Goal: Task Accomplishment & Management: Complete application form

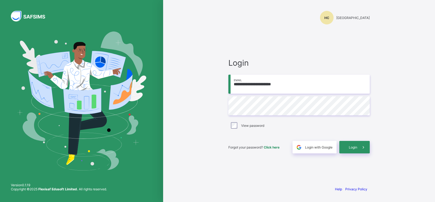
type input "**********"
click at [350, 150] on div "Login" at bounding box center [354, 147] width 30 height 13
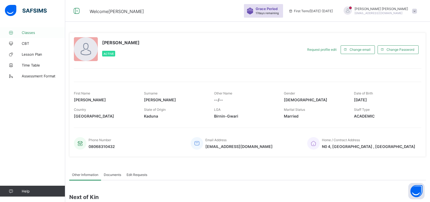
click at [27, 32] on span "Classes" at bounding box center [44, 32] width 44 height 4
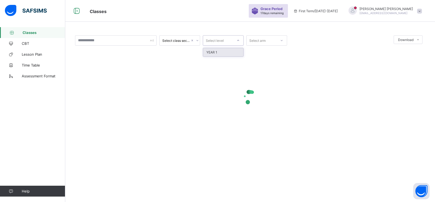
drag, startPoint x: 127, startPoint y: 39, endPoint x: 238, endPoint y: 40, distance: 110.7
click at [238, 40] on icon at bounding box center [238, 40] width 3 height 5
click at [221, 53] on div "YEAR 1" at bounding box center [223, 52] width 40 height 8
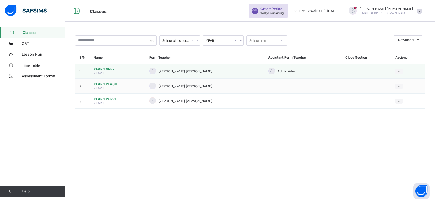
click at [104, 68] on span "YEAR 1 GREY" at bounding box center [117, 69] width 47 height 4
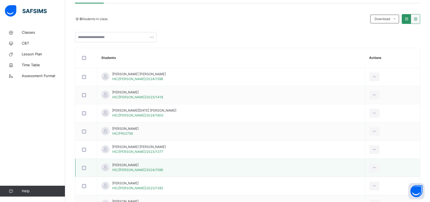
scroll to position [54, 0]
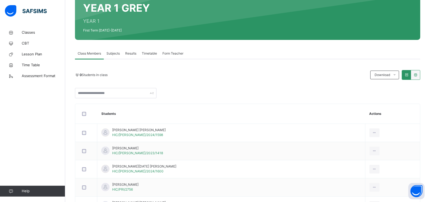
click at [112, 52] on span "Subjects" at bounding box center [113, 53] width 13 height 5
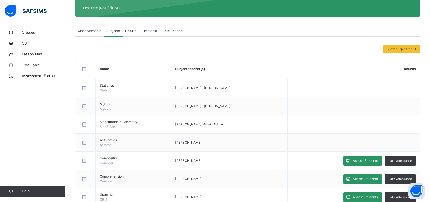
scroll to position [163, 0]
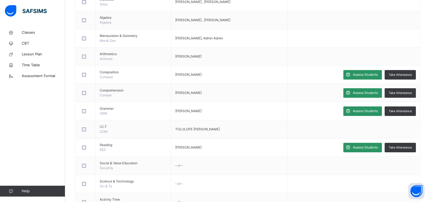
click at [362, 72] on span "Assess Students" at bounding box center [365, 74] width 25 height 5
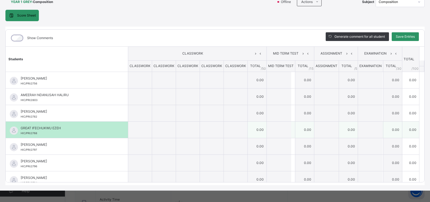
scroll to position [45, 0]
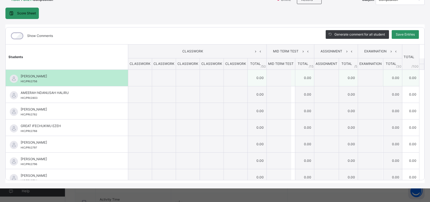
click at [153, 76] on input "text" at bounding box center [164, 78] width 24 height 16
click at [142, 79] on input "text" at bounding box center [140, 78] width 24 height 16
click at [251, 76] on td "0.00" at bounding box center [257, 78] width 19 height 17
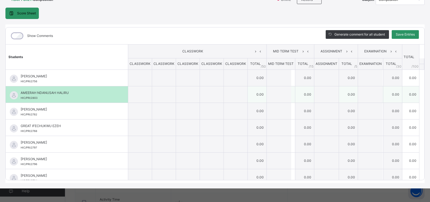
click at [287, 91] on div at bounding box center [281, 94] width 28 height 16
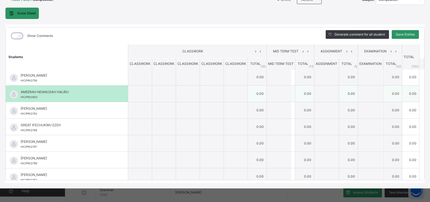
scroll to position [0, 0]
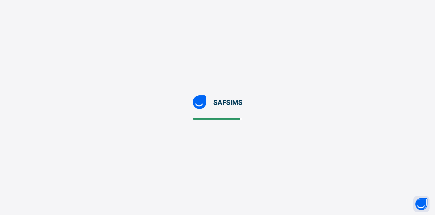
click at [212, 168] on div at bounding box center [217, 107] width 435 height 215
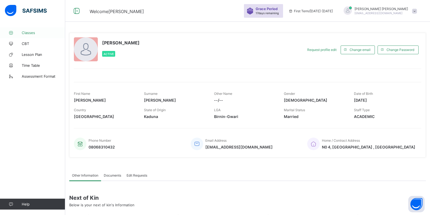
click at [28, 31] on span "Classes" at bounding box center [44, 32] width 44 height 4
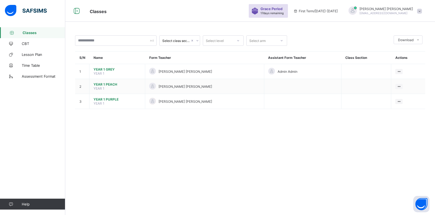
click at [419, 11] on span at bounding box center [419, 11] width 5 height 5
click at [402, 53] on span "Logout" at bounding box center [404, 54] width 36 height 6
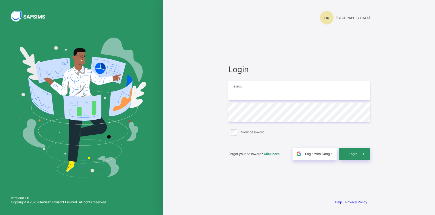
click at [274, 85] on input "email" at bounding box center [298, 90] width 141 height 19
type input "**********"
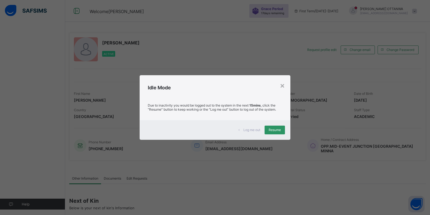
click at [275, 128] on div "Resume" at bounding box center [275, 129] width 20 height 9
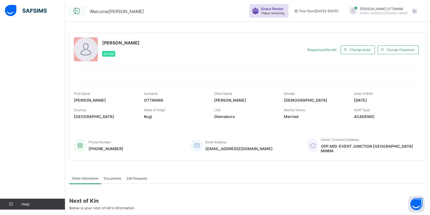
click at [76, 11] on icon at bounding box center [76, 11] width 9 height 8
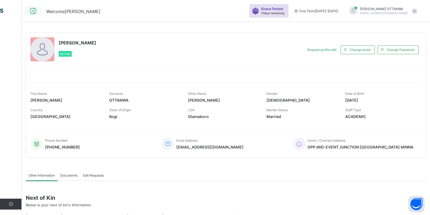
click at [35, 9] on icon at bounding box center [33, 11] width 9 height 8
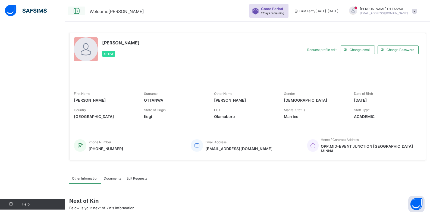
click at [77, 11] on icon at bounding box center [76, 11] width 9 height 8
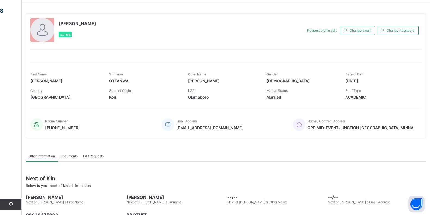
scroll to position [57, 0]
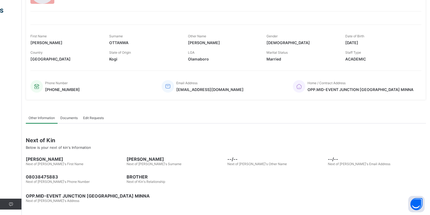
click at [12, 201] on link "Help" at bounding box center [10, 203] width 21 height 11
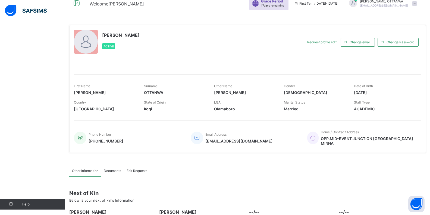
scroll to position [0, 0]
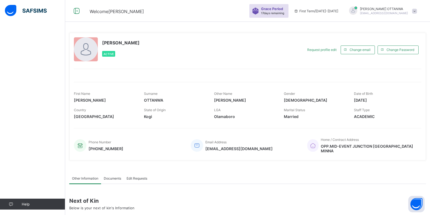
click at [398, 8] on span "PETER OTTANWA" at bounding box center [384, 9] width 48 height 4
click at [399, 52] on span "Logout" at bounding box center [400, 54] width 36 height 6
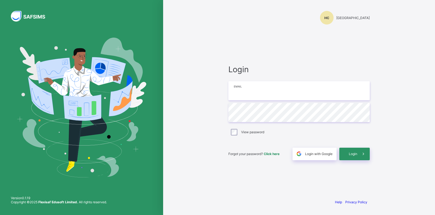
click at [268, 87] on input "email" at bounding box center [298, 90] width 141 height 19
type input "**********"
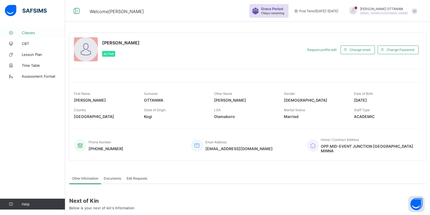
click at [29, 31] on span "Classes" at bounding box center [44, 32] width 44 height 4
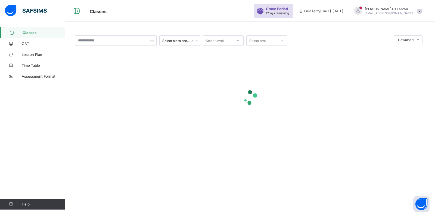
click at [239, 41] on icon at bounding box center [238, 40] width 3 height 5
click at [239, 41] on icon at bounding box center [238, 40] width 2 height 1
click at [239, 41] on icon at bounding box center [238, 40] width 3 height 5
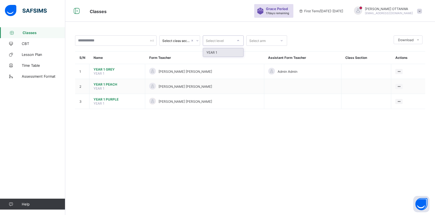
click at [220, 52] on div "YEAR 1" at bounding box center [223, 52] width 40 height 8
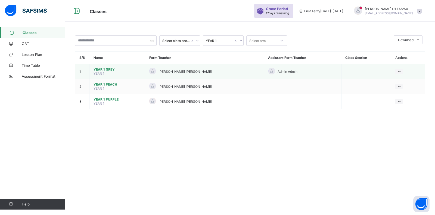
click at [105, 67] on span "YEAR 1 GREY" at bounding box center [117, 69] width 47 height 4
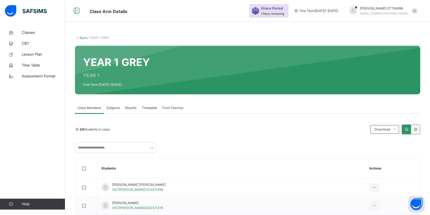
click at [83, 38] on link "Back" at bounding box center [84, 38] width 8 height 4
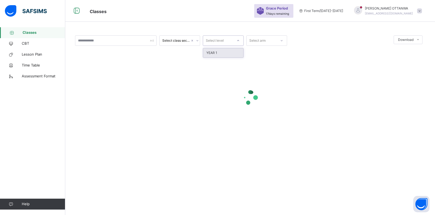
click at [233, 38] on div "Select level" at bounding box center [218, 40] width 30 height 8
click at [220, 52] on div "YEAR 1" at bounding box center [223, 52] width 40 height 9
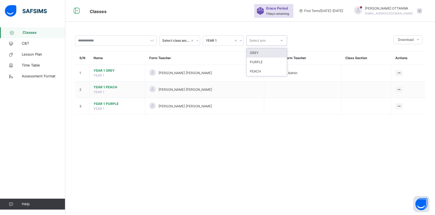
click at [284, 41] on div at bounding box center [281, 40] width 9 height 9
click at [298, 41] on div at bounding box center [340, 40] width 101 height 10
click at [284, 41] on div at bounding box center [281, 40] width 9 height 9
click at [264, 52] on div "GREY" at bounding box center [267, 52] width 40 height 9
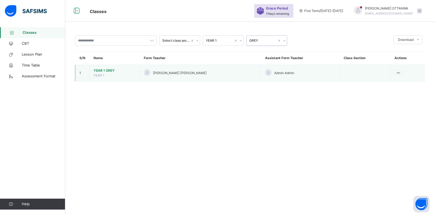
click at [356, 73] on td at bounding box center [365, 73] width 51 height 17
click at [226, 78] on td "HADIZA SULEIMAN SHAFII" at bounding box center [200, 73] width 121 height 17
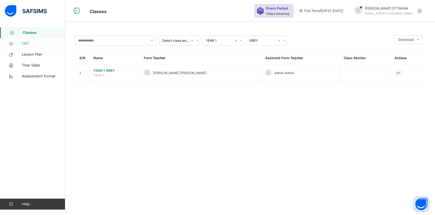
click at [31, 45] on span "CBT" at bounding box center [44, 43] width 44 height 5
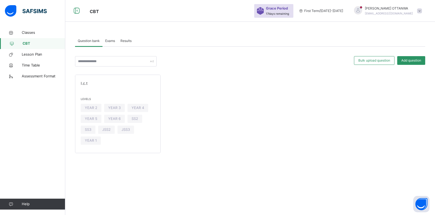
click at [112, 41] on span "Exams" at bounding box center [110, 40] width 10 height 5
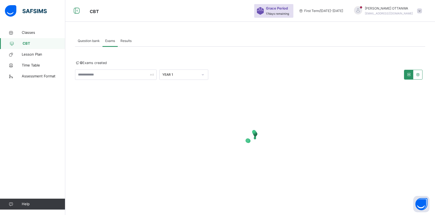
click at [127, 42] on span "Results" at bounding box center [125, 40] width 11 height 5
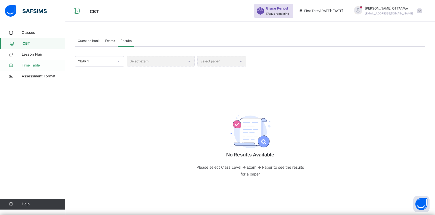
click at [38, 67] on span "Time Table" at bounding box center [44, 65] width 44 height 5
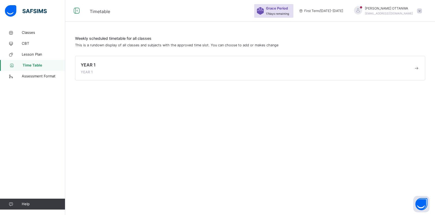
click at [407, 68] on span at bounding box center [247, 68] width 333 height 1
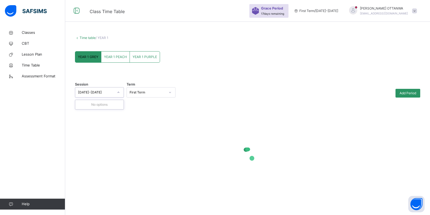
click at [120, 92] on icon at bounding box center [118, 91] width 3 height 5
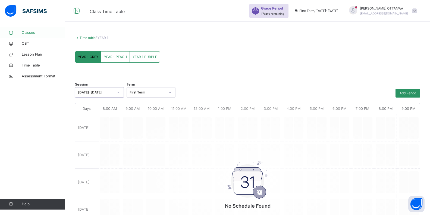
click at [21, 34] on icon at bounding box center [11, 33] width 22 height 4
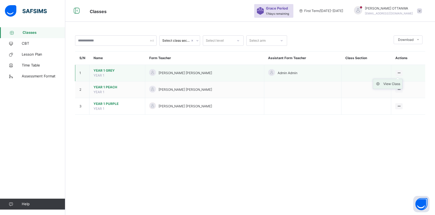
click at [382, 83] on icon at bounding box center [379, 83] width 8 height 5
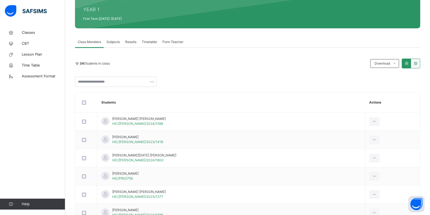
scroll to position [65, 0]
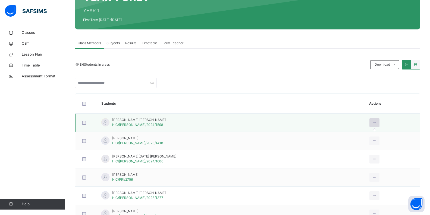
drag, startPoint x: 360, startPoint y: 123, endPoint x: 364, endPoint y: 119, distance: 5.8
click at [370, 119] on div at bounding box center [375, 122] width 10 height 9
click at [370, 124] on div at bounding box center [375, 122] width 10 height 9
click at [370, 123] on div at bounding box center [375, 122] width 10 height 9
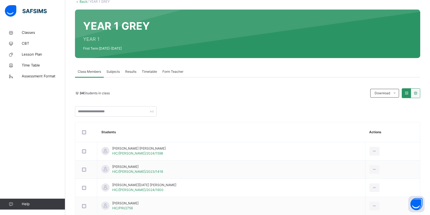
scroll to position [22, 0]
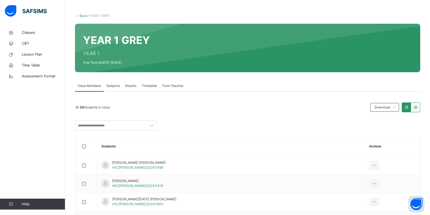
click at [107, 86] on span "Subjects" at bounding box center [113, 85] width 13 height 5
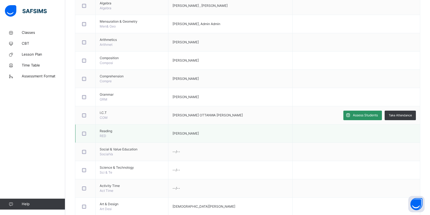
scroll to position [179, 0]
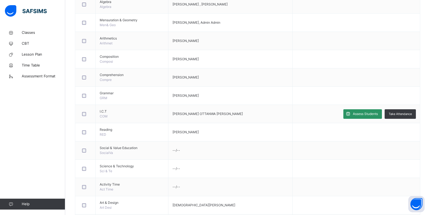
click at [377, 114] on span "Assess Students" at bounding box center [365, 113] width 25 height 5
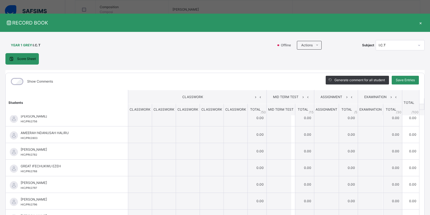
scroll to position [0, 0]
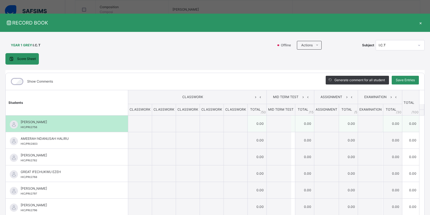
click at [278, 121] on input "text" at bounding box center [279, 123] width 24 height 16
click at [131, 122] on input "text" at bounding box center [140, 123] width 24 height 16
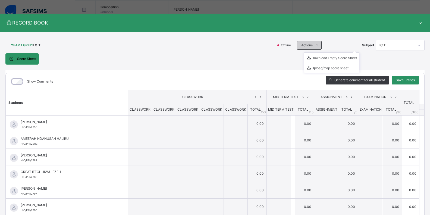
click at [315, 44] on icon at bounding box center [317, 45] width 4 height 4
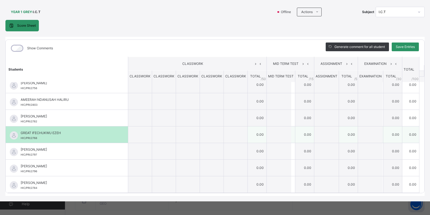
scroll to position [228, 0]
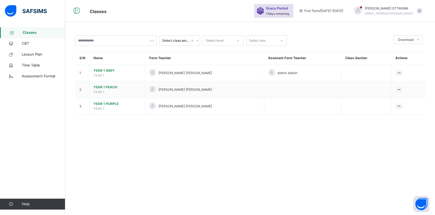
click at [10, 202] on icon at bounding box center [11, 204] width 22 height 4
click at [27, 203] on span "Help" at bounding box center [43, 203] width 43 height 5
click at [400, 89] on icon at bounding box center [399, 89] width 5 height 4
click at [391, 100] on div "View Class" at bounding box center [391, 100] width 17 height 5
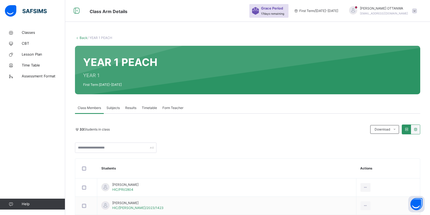
click at [116, 109] on span "Subjects" at bounding box center [113, 107] width 13 height 5
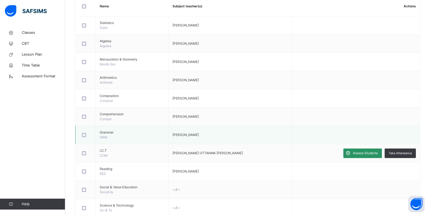
scroll to position [140, 0]
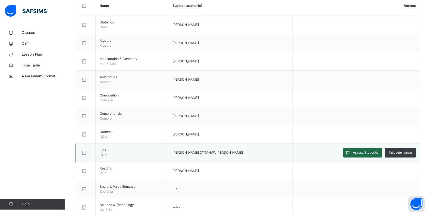
click at [374, 151] on span "Assess Students" at bounding box center [365, 152] width 25 height 5
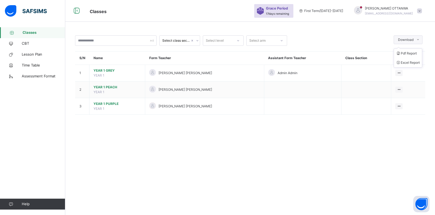
click at [418, 41] on icon at bounding box center [418, 40] width 4 height 4
click at [418, 39] on icon at bounding box center [418, 40] width 4 height 4
click at [201, 136] on div "Select class section Select level Select arm Download Pdf Report Excel Report S…" at bounding box center [250, 107] width 370 height 215
click at [198, 41] on icon at bounding box center [197, 40] width 3 height 5
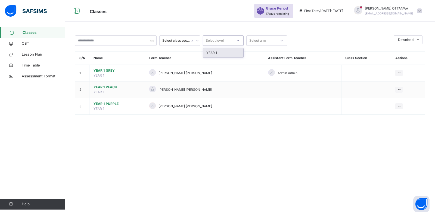
click at [238, 41] on icon at bounding box center [238, 40] width 3 height 5
click at [239, 42] on icon at bounding box center [238, 40] width 3 height 5
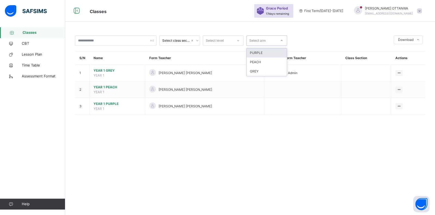
click at [283, 41] on div at bounding box center [281, 40] width 9 height 9
click at [297, 39] on div at bounding box center [340, 40] width 101 height 10
click at [362, 11] on div at bounding box center [358, 10] width 8 height 8
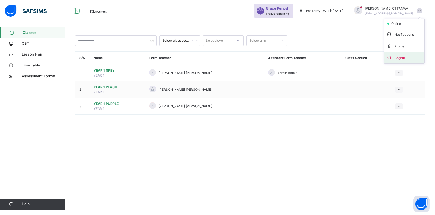
click at [404, 58] on span "Logout" at bounding box center [404, 57] width 36 height 7
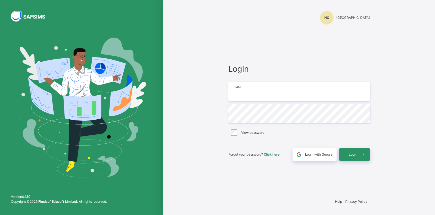
click at [287, 92] on input "email" at bounding box center [298, 91] width 141 height 19
type input "**********"
click at [349, 157] on div "Login" at bounding box center [354, 154] width 30 height 13
type input "**********"
click at [350, 154] on span "Login" at bounding box center [353, 153] width 8 height 4
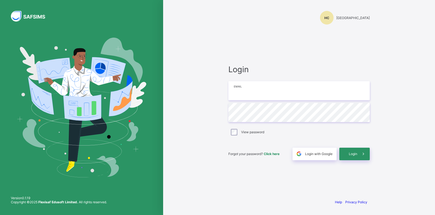
click at [299, 91] on input "email" at bounding box center [298, 90] width 141 height 19
type input "**********"
click at [353, 156] on div "Login" at bounding box center [354, 153] width 30 height 13
click at [251, 94] on input "email" at bounding box center [298, 90] width 141 height 19
type input "**********"
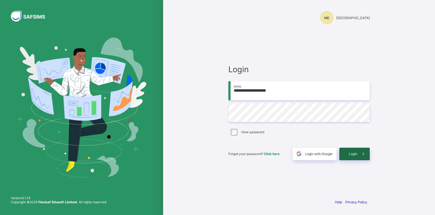
click at [344, 153] on div "Login" at bounding box center [354, 153] width 30 height 13
click at [294, 96] on input "email" at bounding box center [298, 90] width 141 height 19
type input "**********"
click at [271, 153] on span "Click here" at bounding box center [272, 153] width 16 height 4
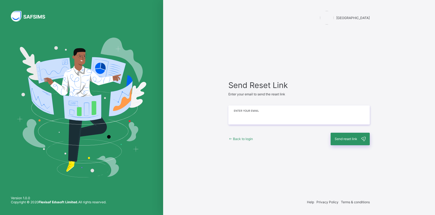
click at [248, 116] on input "email" at bounding box center [298, 114] width 141 height 19
type input "**********"
click at [346, 135] on div "Send reset link" at bounding box center [350, 138] width 39 height 13
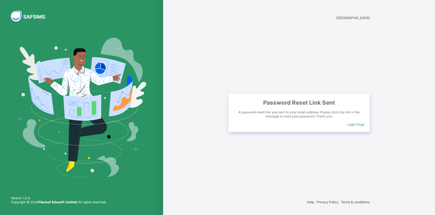
drag, startPoint x: 356, startPoint y: 126, endPoint x: 369, endPoint y: 120, distance: 14.1
drag, startPoint x: 369, startPoint y: 120, endPoint x: 205, endPoint y: 58, distance: 175.4
click at [205, 58] on div "Himma International College Password Reset Link Sent A password reset link was …" at bounding box center [299, 107] width 272 height 215
drag, startPoint x: 237, startPoint y: 72, endPoint x: 358, endPoint y: 124, distance: 131.1
click at [358, 124] on span "Login Page" at bounding box center [355, 124] width 17 height 4
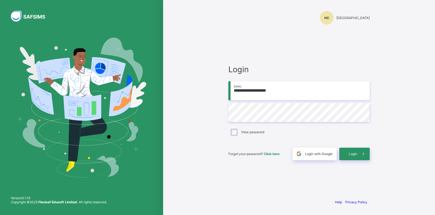
type input "**********"
click at [349, 156] on div "Login" at bounding box center [354, 153] width 30 height 13
click at [324, 95] on input "email" at bounding box center [298, 90] width 141 height 19
type input "**********"
click at [344, 156] on div "Login" at bounding box center [354, 153] width 30 height 13
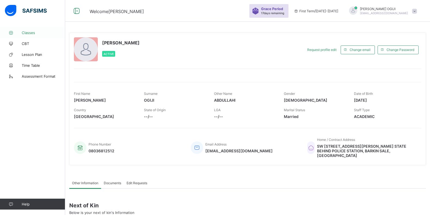
click at [30, 35] on link "Classes" at bounding box center [32, 32] width 65 height 11
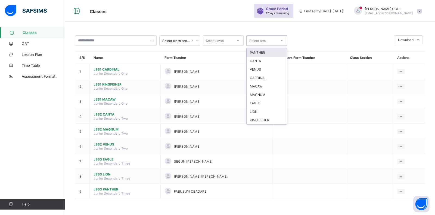
click at [283, 41] on icon at bounding box center [281, 40] width 3 height 5
click at [198, 41] on icon at bounding box center [197, 40] width 3 height 5
click at [281, 41] on icon at bounding box center [281, 40] width 3 height 5
click at [265, 77] on div "CARDINAL" at bounding box center [267, 77] width 40 height 8
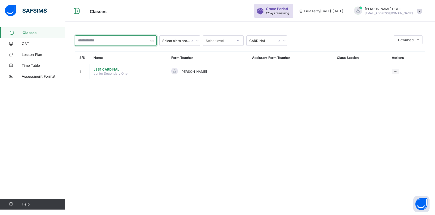
click at [153, 41] on div at bounding box center [116, 40] width 82 height 10
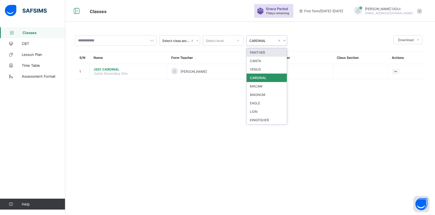
click at [285, 41] on icon at bounding box center [284, 40] width 3 height 5
click at [269, 74] on div "CARDINAL" at bounding box center [267, 77] width 40 height 8
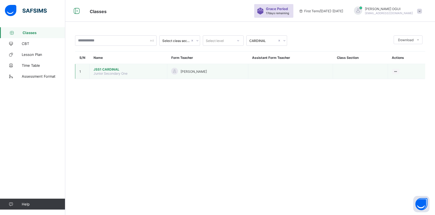
click at [200, 75] on div "[PERSON_NAME]" at bounding box center [207, 71] width 72 height 7
drag, startPoint x: 199, startPoint y: 74, endPoint x: 111, endPoint y: 71, distance: 87.9
click at [111, 71] on span "JSS1 CARDINAL" at bounding box center [128, 69] width 69 height 4
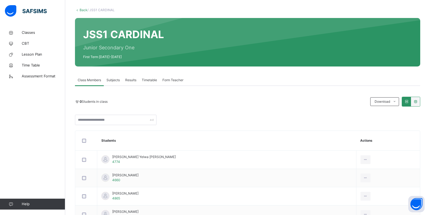
scroll to position [27, 0]
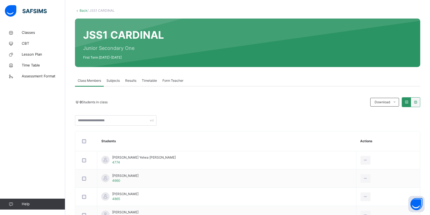
click at [134, 81] on span "Results" at bounding box center [130, 80] width 11 height 5
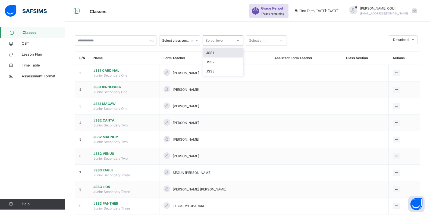
click at [238, 41] on icon at bounding box center [238, 40] width 3 height 5
click at [307, 44] on div at bounding box center [338, 40] width 97 height 10
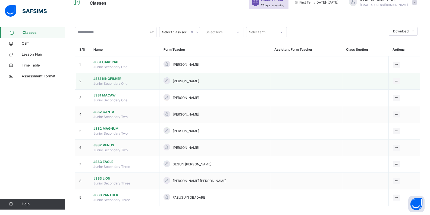
scroll to position [13, 0]
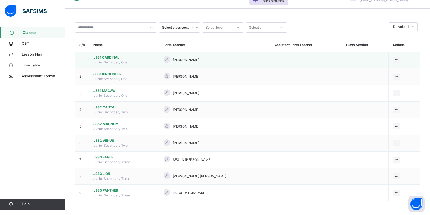
click at [120, 63] on span "Junior Secondary One" at bounding box center [111, 62] width 34 height 4
click at [109, 58] on span "JSS1 CARDINAL" at bounding box center [125, 57] width 62 height 5
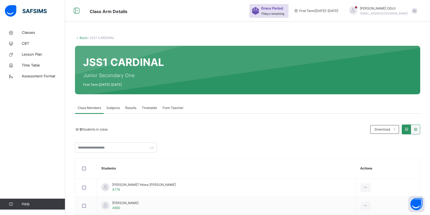
click at [114, 108] on span "Subjects" at bounding box center [113, 107] width 13 height 5
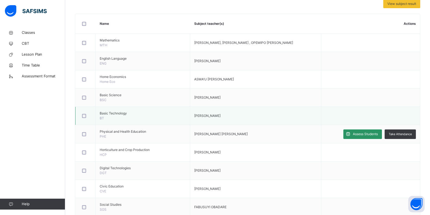
scroll to position [136, 0]
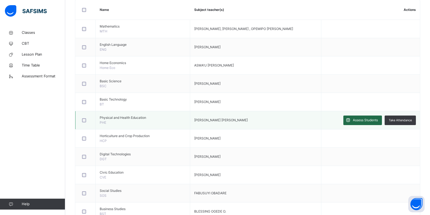
click at [378, 122] on div "Assess Students" at bounding box center [363, 120] width 39 height 10
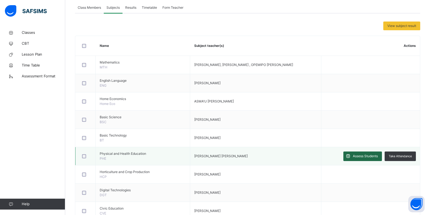
scroll to position [109, 0]
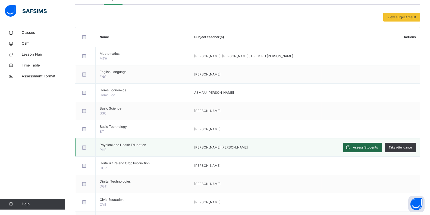
click at [378, 146] on span "Assess Students" at bounding box center [365, 147] width 25 height 5
click at [408, 19] on span "View subject result" at bounding box center [402, 17] width 29 height 5
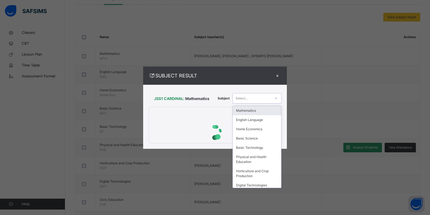
click at [276, 95] on icon at bounding box center [276, 97] width 3 height 5
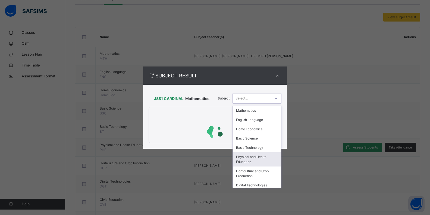
click at [264, 154] on div "Physical and Health Education" at bounding box center [257, 159] width 48 height 14
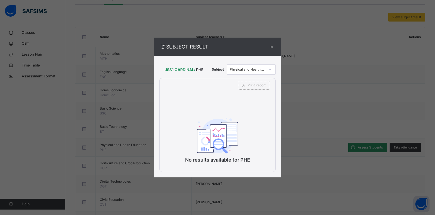
click at [272, 48] on div "×" at bounding box center [272, 46] width 8 height 7
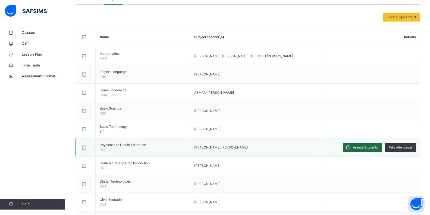
click at [368, 147] on span "Assess Students" at bounding box center [365, 147] width 25 height 5
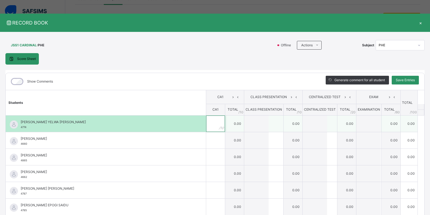
click at [210, 125] on div at bounding box center [215, 123] width 19 height 16
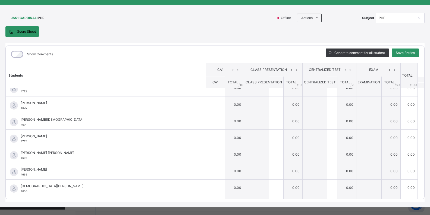
scroll to position [280, 0]
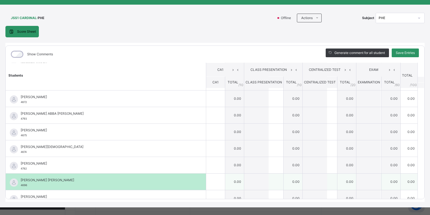
type input "*"
click at [206, 179] on input "text" at bounding box center [215, 181] width 19 height 16
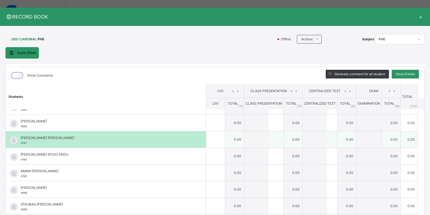
scroll to position [54, 0]
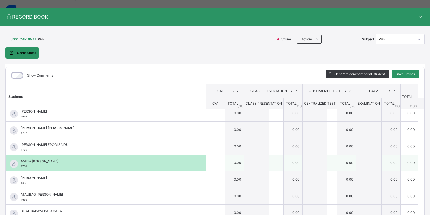
type input "*"
click at [206, 164] on input "text" at bounding box center [215, 162] width 19 height 16
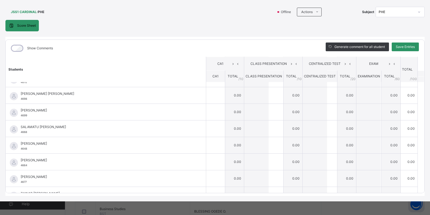
scroll to position [416, 0]
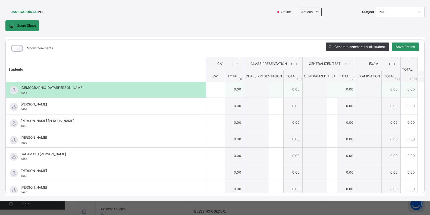
type input "*"
click at [212, 88] on div at bounding box center [215, 89] width 19 height 16
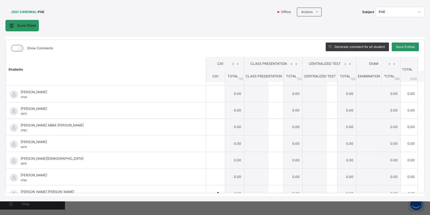
scroll to position [253, 0]
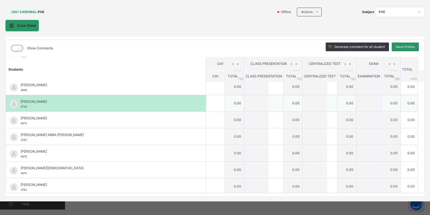
type input "*"
click at [206, 107] on input "text" at bounding box center [215, 103] width 19 height 16
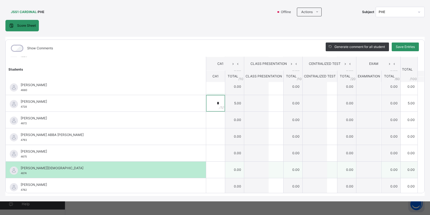
type input "*"
click at [206, 169] on input "text" at bounding box center [215, 169] width 19 height 16
type input "*"
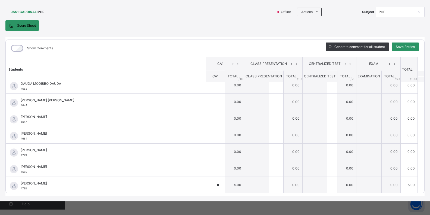
scroll to position [144, 0]
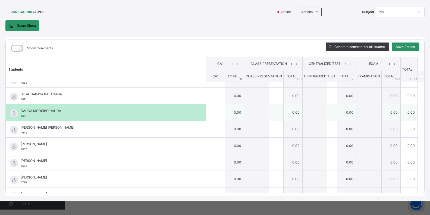
type input "*"
click at [212, 115] on div at bounding box center [215, 112] width 19 height 16
type input "*"
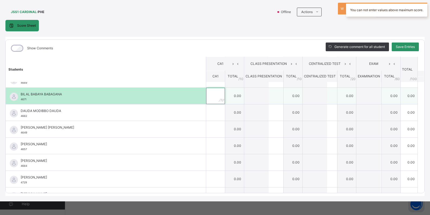
click at [211, 96] on div at bounding box center [215, 96] width 19 height 16
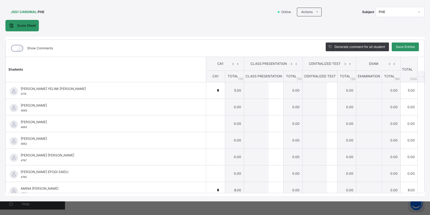
scroll to position [6, 0]
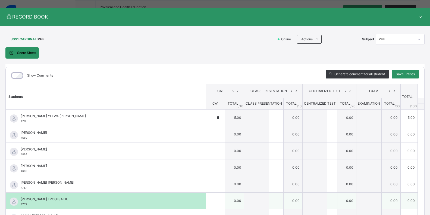
type input "*"
click at [207, 199] on input "text" at bounding box center [215, 200] width 19 height 16
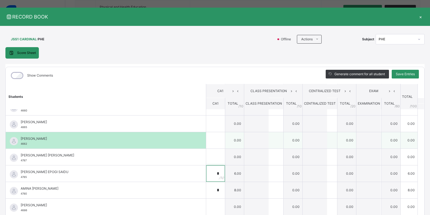
scroll to position [54, 0]
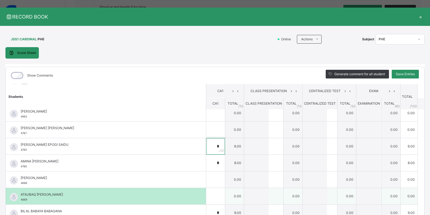
type input "*"
click at [206, 193] on input "text" at bounding box center [215, 196] width 19 height 16
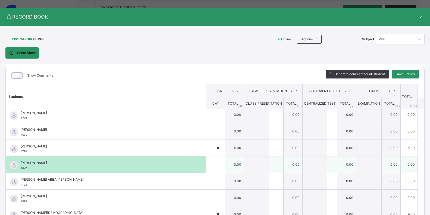
scroll to position [245, 0]
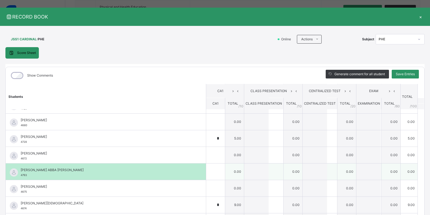
type input "**"
click at [211, 174] on div at bounding box center [215, 171] width 19 height 16
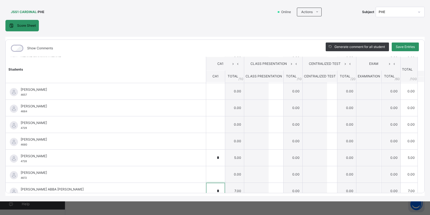
scroll to position [171, 0]
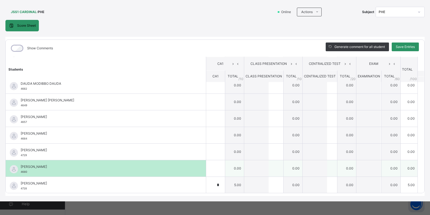
type input "*"
click at [215, 172] on div at bounding box center [215, 168] width 19 height 16
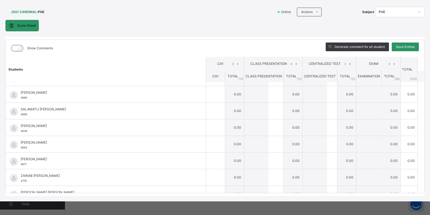
scroll to position [470, 0]
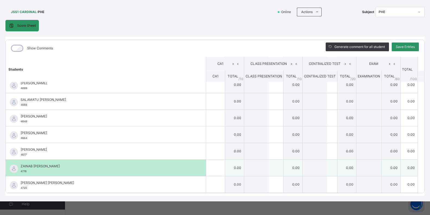
type input "*"
click at [206, 169] on input "text" at bounding box center [215, 167] width 19 height 16
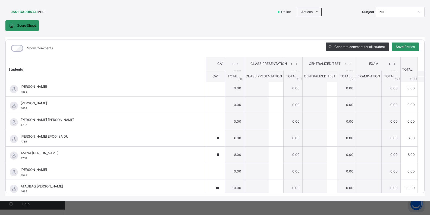
scroll to position [35, 0]
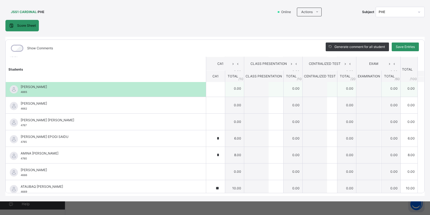
type input "*"
click at [209, 94] on input "text" at bounding box center [215, 88] width 19 height 16
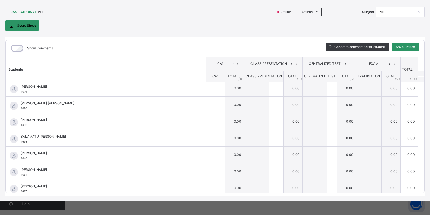
scroll to position [443, 0]
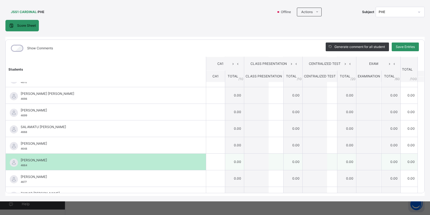
type input "**"
click at [206, 160] on input "text" at bounding box center [215, 161] width 19 height 16
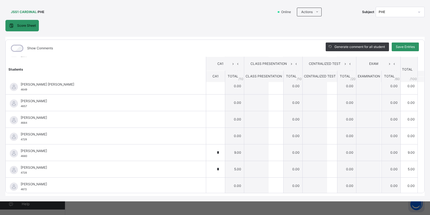
scroll to position [171, 0]
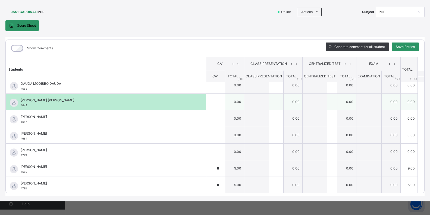
type input "*"
click at [206, 103] on input "text" at bounding box center [215, 102] width 19 height 16
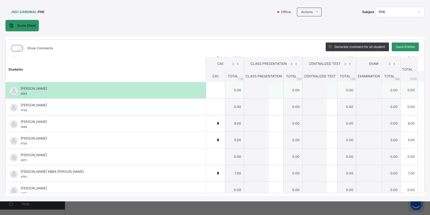
scroll to position [225, 0]
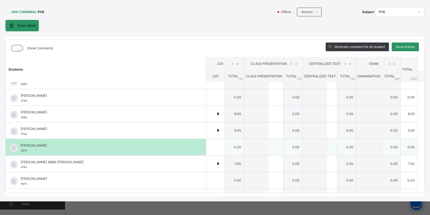
type input "*"
click at [210, 143] on div at bounding box center [215, 147] width 19 height 16
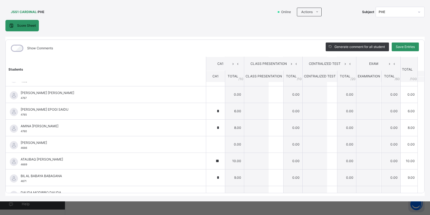
scroll to position [35, 0]
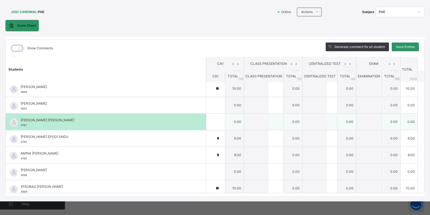
type input "*"
click at [212, 119] on div at bounding box center [215, 121] width 19 height 16
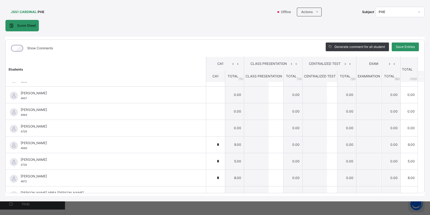
scroll to position [198, 0]
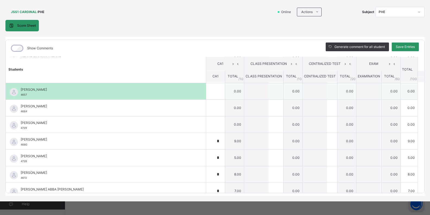
type input "*"
click at [206, 96] on input "text" at bounding box center [215, 91] width 19 height 16
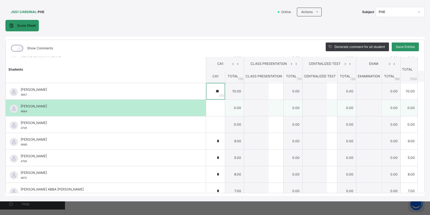
type input "**"
click at [214, 112] on div at bounding box center [215, 108] width 19 height 16
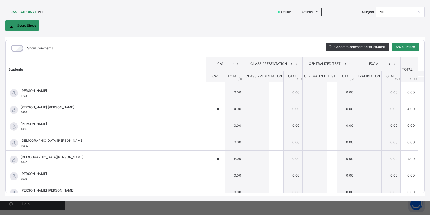
scroll to position [361, 0]
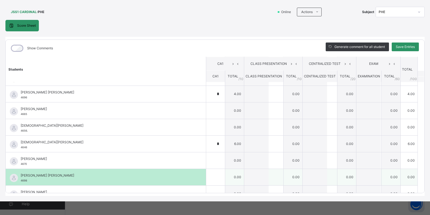
type input "*"
click at [206, 175] on input "text" at bounding box center [215, 177] width 19 height 16
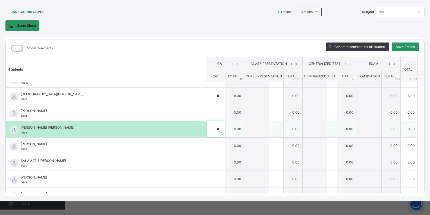
scroll to position [416, 0]
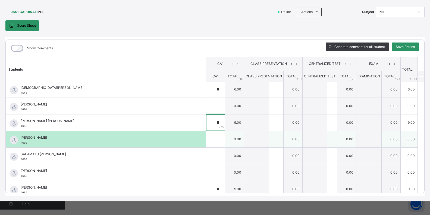
type input "*"
click at [209, 140] on input "text" at bounding box center [215, 139] width 19 height 16
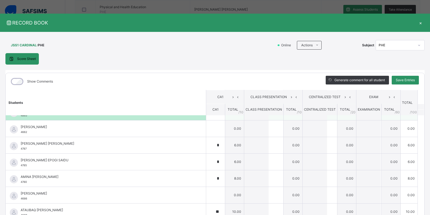
scroll to position [54, 0]
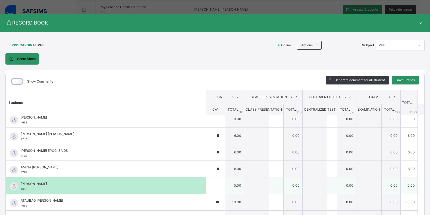
type input "*"
click at [213, 181] on div at bounding box center [215, 185] width 19 height 16
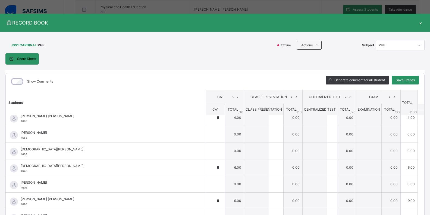
scroll to position [361, 0]
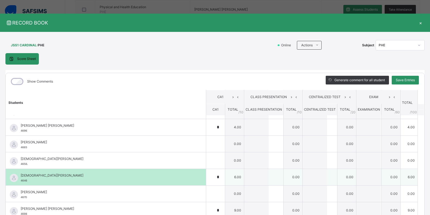
type input "**"
click at [214, 176] on div "*" at bounding box center [215, 177] width 19 height 16
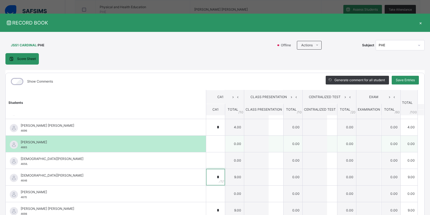
type input "*"
click at [206, 145] on input "text" at bounding box center [215, 143] width 19 height 16
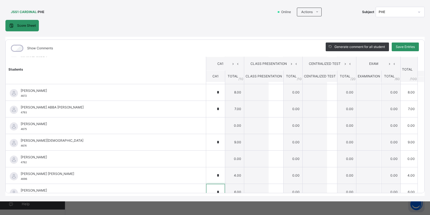
scroll to position [280, 0]
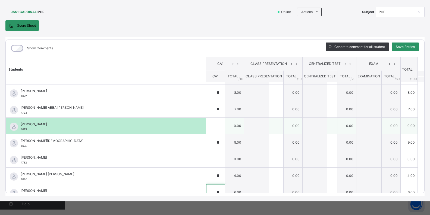
type input "*"
click at [206, 126] on input "text" at bounding box center [215, 125] width 19 height 16
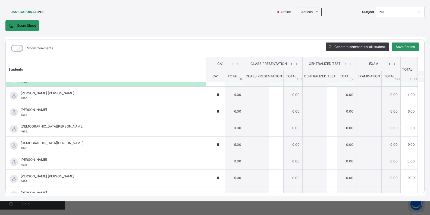
scroll to position [361, 0]
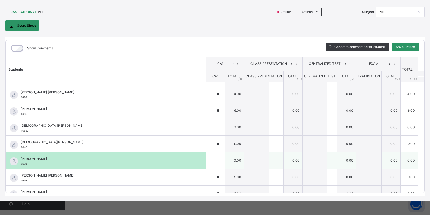
type input "*"
click at [211, 163] on div at bounding box center [215, 160] width 19 height 16
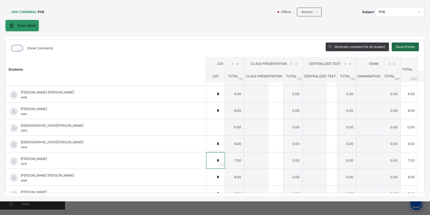
type input "*"
click at [398, 44] on span "Save Entries" at bounding box center [405, 46] width 19 height 5
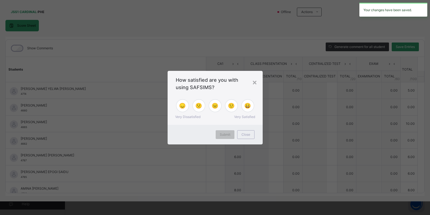
type input "*"
type input "**"
type input "*"
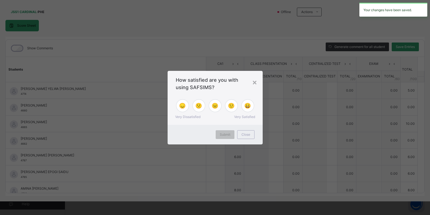
type input "**"
type input "*"
type input "**"
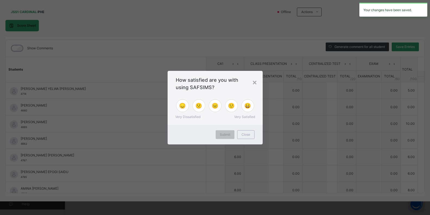
type input "*"
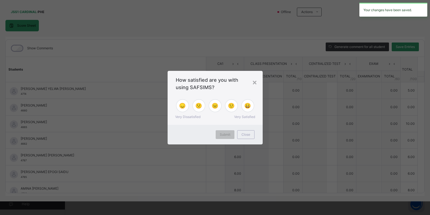
type input "*"
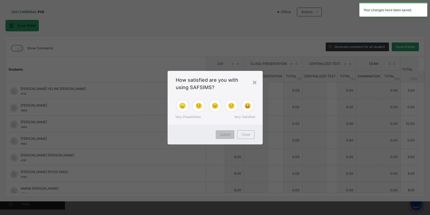
type input "*"
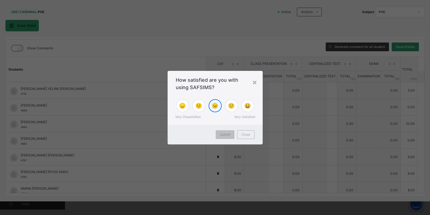
click at [216, 106] on span "😐" at bounding box center [215, 105] width 7 height 8
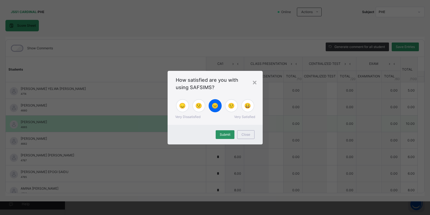
click at [228, 131] on div "Submit" at bounding box center [225, 134] width 19 height 9
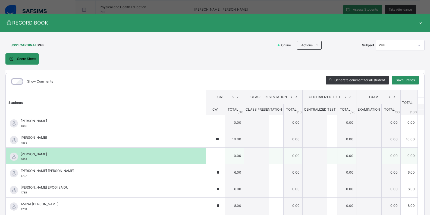
scroll to position [27, 0]
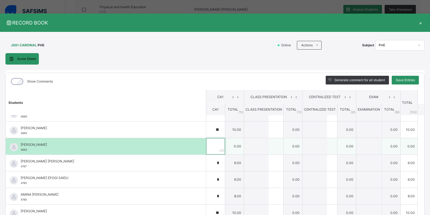
click at [212, 147] on div at bounding box center [215, 146] width 19 height 16
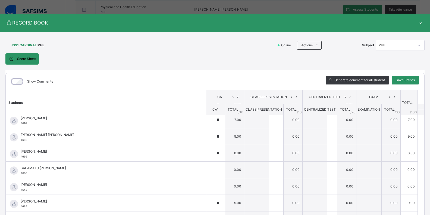
scroll to position [462, 0]
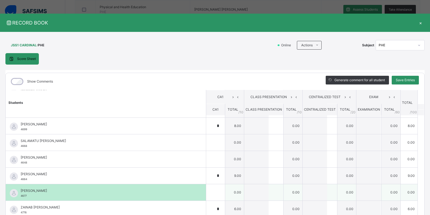
type input "**"
click at [209, 190] on input "text" at bounding box center [215, 192] width 19 height 16
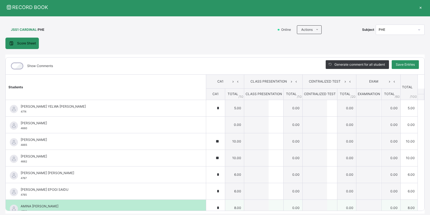
scroll to position [6, 0]
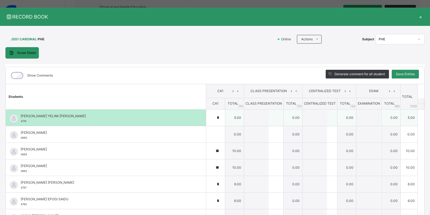
type input "*"
click at [214, 119] on div "*" at bounding box center [215, 117] width 19 height 16
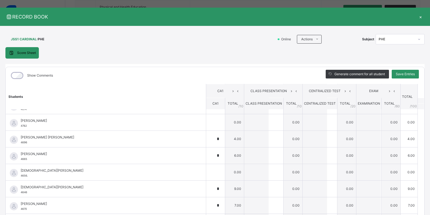
scroll to position [354, 0]
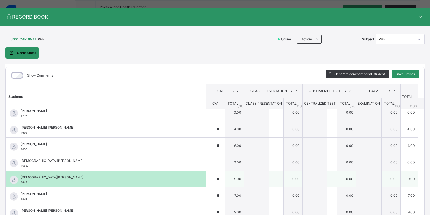
type input "**"
click at [212, 178] on div "*" at bounding box center [215, 179] width 19 height 16
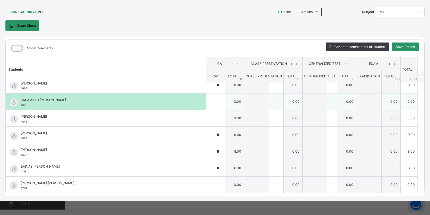
scroll to position [470, 0]
type input "*"
click at [206, 107] on input "text" at bounding box center [215, 101] width 19 height 16
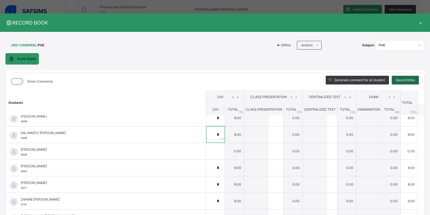
type input "*"
click at [401, 80] on span "Save Entries" at bounding box center [405, 80] width 19 height 5
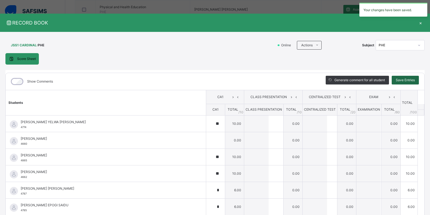
type input "**"
type input "*"
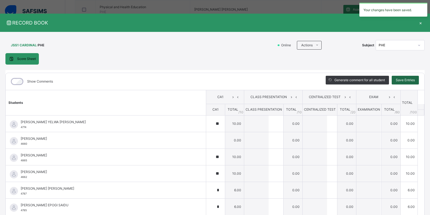
type input "*"
type input "**"
type input "*"
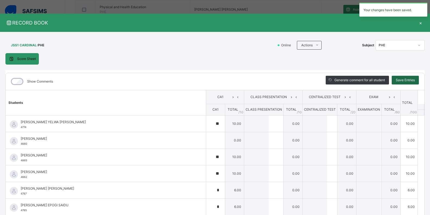
type input "**"
type input "*"
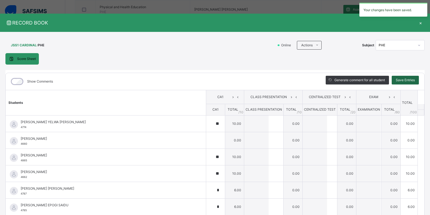
type input "*"
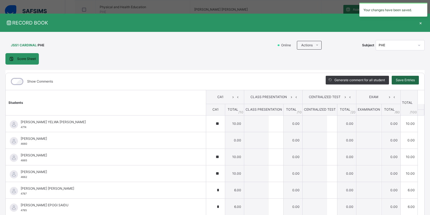
type input "*"
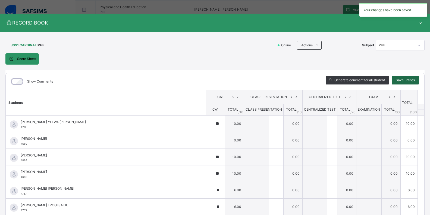
type input "*"
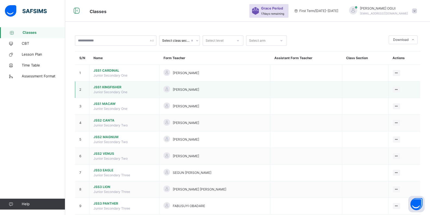
click at [125, 85] on span "JSS1 KINGFISHER" at bounding box center [125, 87] width 62 height 5
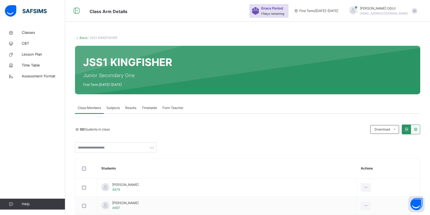
click at [133, 108] on span "Results" at bounding box center [130, 107] width 11 height 5
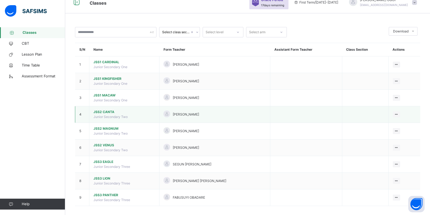
scroll to position [13, 0]
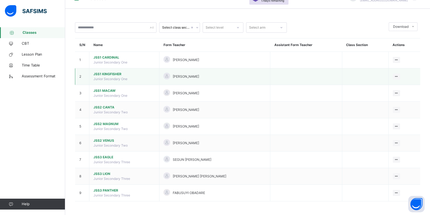
click at [128, 80] on td "JSS1 KINGFISHER Junior Secondary One" at bounding box center [124, 76] width 70 height 17
click at [110, 73] on span "JSS1 KINGFISHER" at bounding box center [125, 74] width 62 height 5
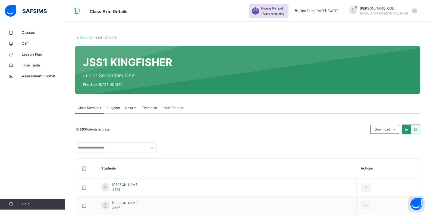
click at [118, 107] on span "Subjects" at bounding box center [113, 107] width 13 height 5
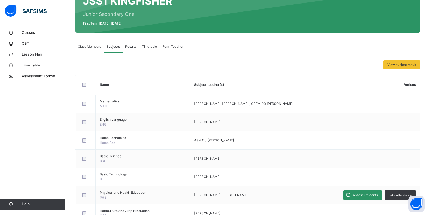
scroll to position [109, 0]
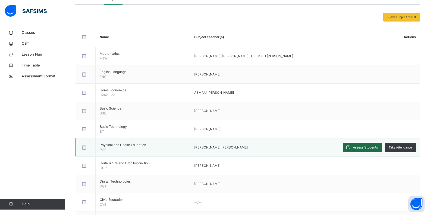
click at [363, 147] on span "Assess Students" at bounding box center [365, 147] width 25 height 5
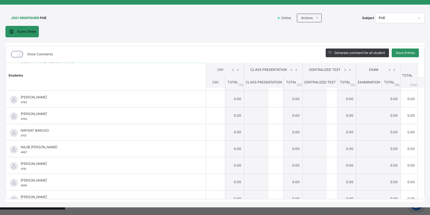
scroll to position [306, 0]
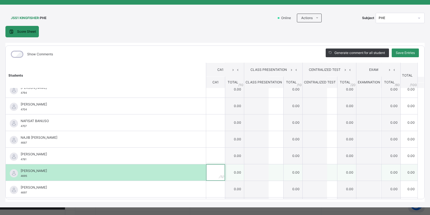
click at [213, 170] on div at bounding box center [215, 172] width 19 height 16
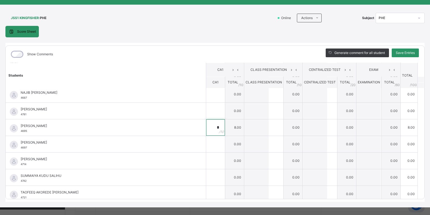
scroll to position [360, 0]
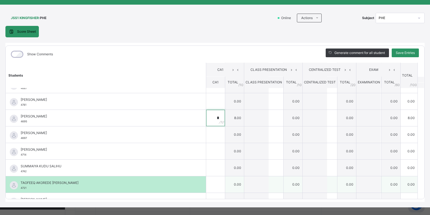
type input "*"
click at [211, 185] on div at bounding box center [215, 184] width 19 height 16
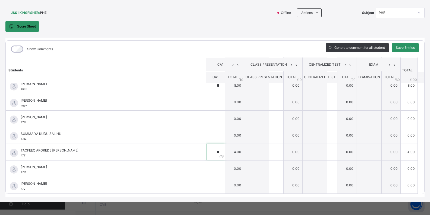
scroll to position [33, 0]
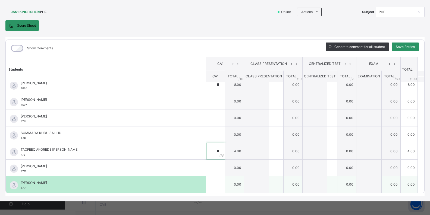
type input "*"
click at [206, 184] on input "text" at bounding box center [215, 184] width 19 height 16
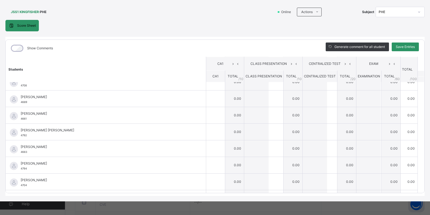
scroll to position [197, 0]
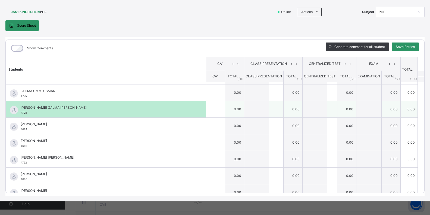
type input "*"
click at [216, 113] on div at bounding box center [215, 109] width 19 height 16
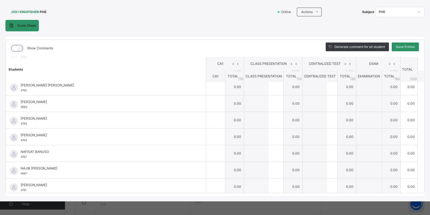
scroll to position [278, 0]
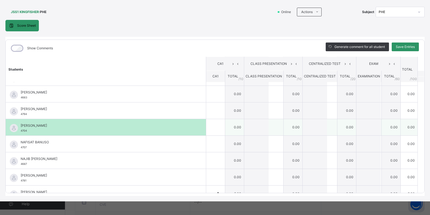
type input "*"
click at [206, 128] on input "text" at bounding box center [215, 127] width 19 height 16
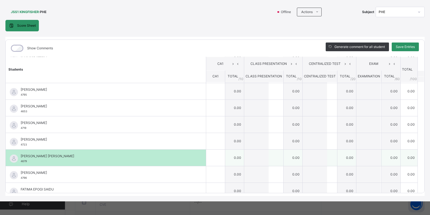
scroll to position [88, 0]
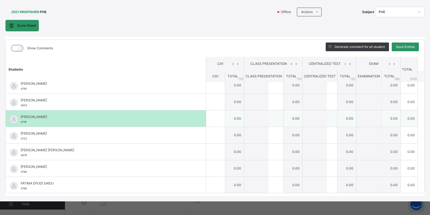
type input "*"
click at [208, 120] on input "text" at bounding box center [215, 118] width 19 height 16
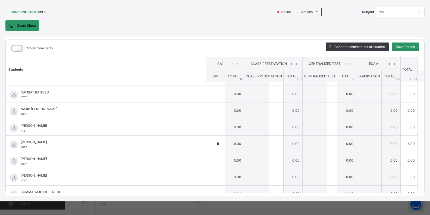
scroll to position [333, 0]
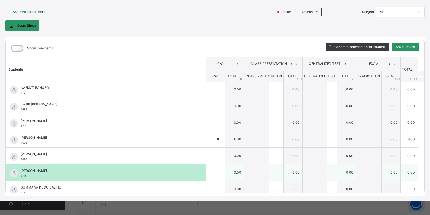
type input "*"
click at [214, 170] on div at bounding box center [215, 172] width 19 height 16
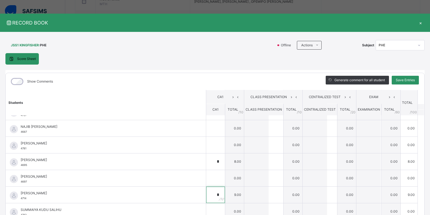
scroll to position [354, 0]
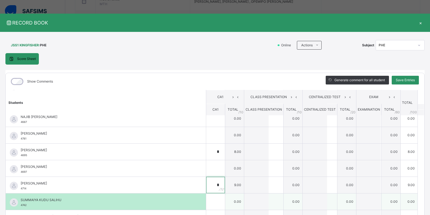
type input "*"
click at [207, 203] on input "text" at bounding box center [215, 201] width 19 height 16
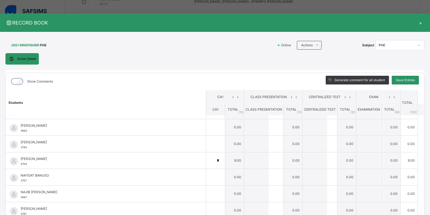
scroll to position [251, 0]
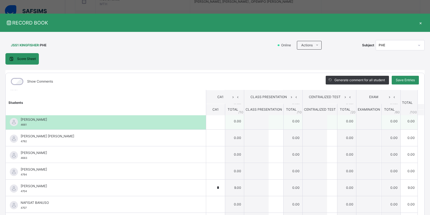
type input "*"
click at [207, 124] on input "text" at bounding box center [215, 121] width 19 height 16
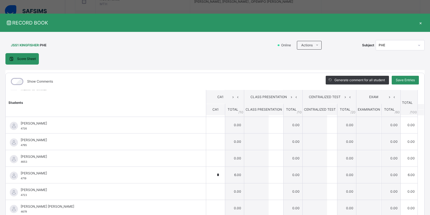
scroll to position [61, 0]
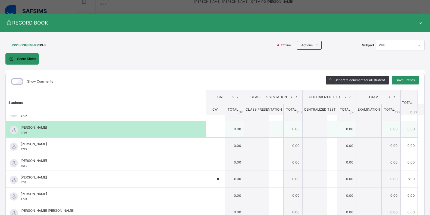
type input "**"
click at [212, 133] on div at bounding box center [215, 129] width 19 height 16
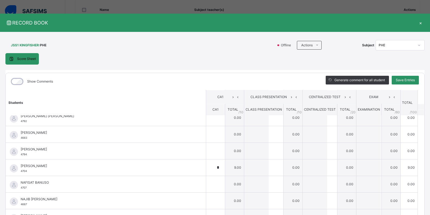
scroll to position [272, 0]
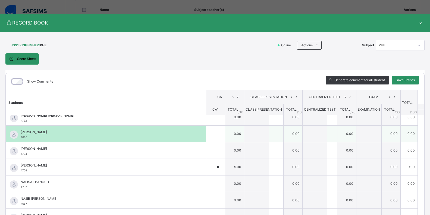
type input "*"
click at [206, 134] on input "text" at bounding box center [215, 133] width 19 height 16
type input "*"
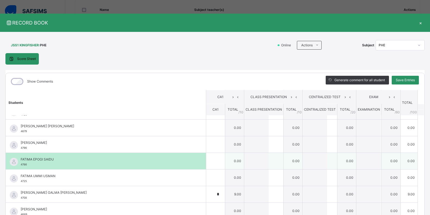
scroll to position [136, 0]
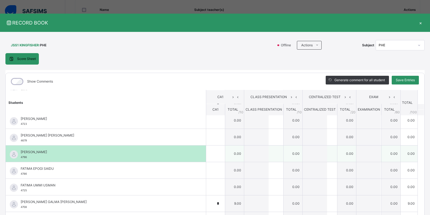
type input "*"
click at [211, 153] on div at bounding box center [215, 153] width 19 height 16
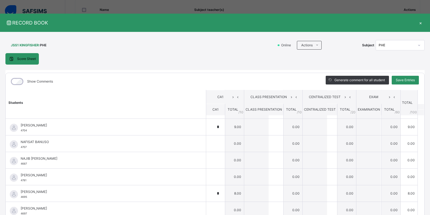
scroll to position [326, 0]
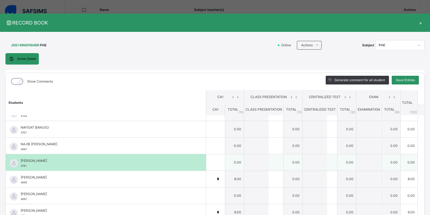
type input "*"
click at [206, 160] on input "text" at bounding box center [215, 162] width 19 height 16
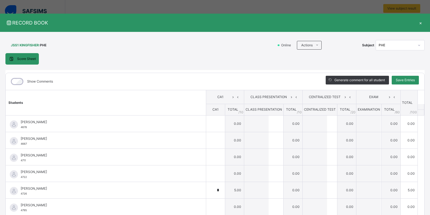
scroll to position [54, 0]
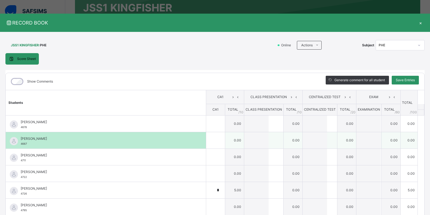
type input "*"
click at [207, 145] on input "text" at bounding box center [215, 140] width 19 height 16
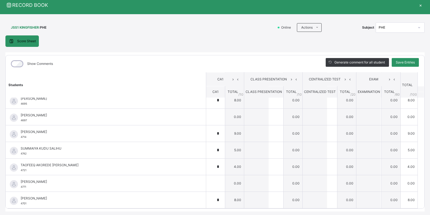
scroll to position [27, 0]
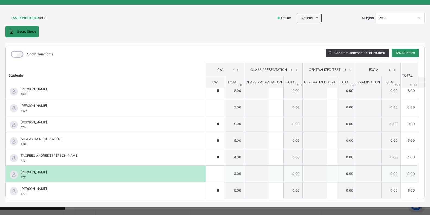
type input "*"
click at [215, 168] on div at bounding box center [215, 173] width 19 height 16
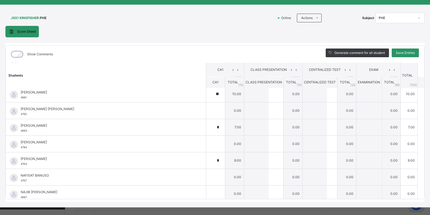
scroll to position [224, 0]
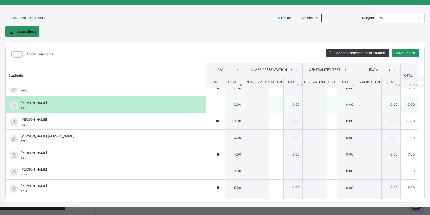
type input "*"
click at [207, 108] on input "text" at bounding box center [215, 104] width 19 height 16
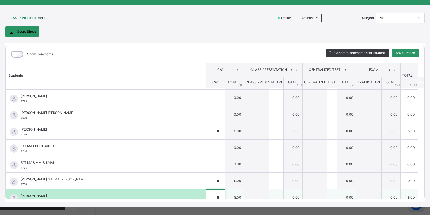
scroll to position [115, 0]
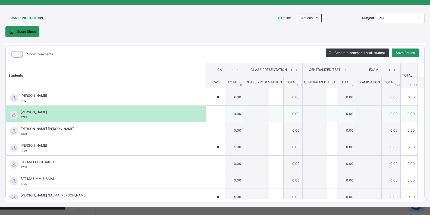
type input "*"
click at [208, 116] on input "text" at bounding box center [215, 114] width 19 height 16
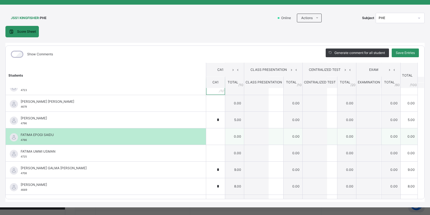
scroll to position [170, 0]
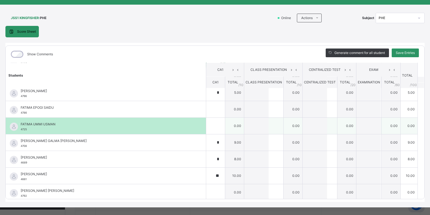
type input "*"
click at [206, 126] on input "text" at bounding box center [215, 125] width 19 height 16
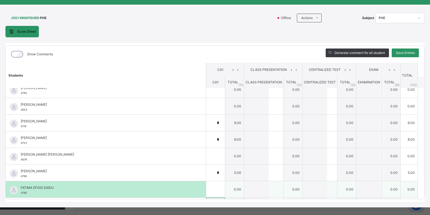
scroll to position [88, 0]
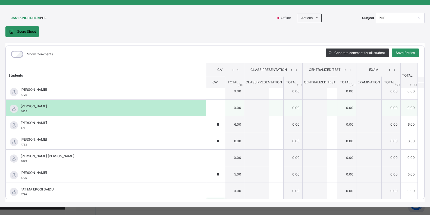
type input "*"
click at [214, 112] on div at bounding box center [215, 108] width 19 height 16
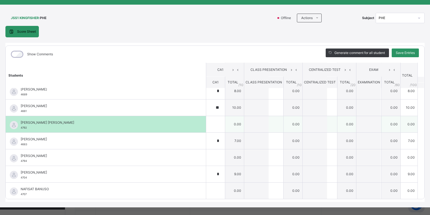
scroll to position [251, 0]
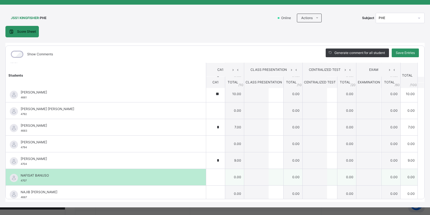
type input "*"
click at [212, 178] on div at bounding box center [215, 177] width 19 height 16
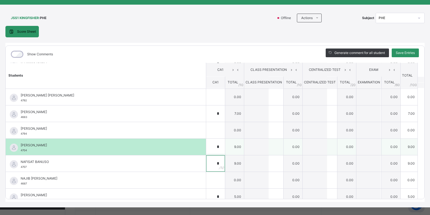
scroll to position [278, 0]
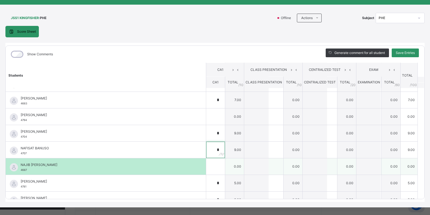
type input "*"
click at [206, 168] on input "text" at bounding box center [215, 166] width 19 height 16
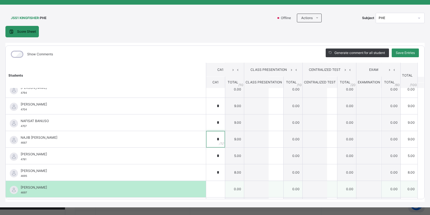
type input "*"
click at [210, 184] on input "text" at bounding box center [215, 189] width 19 height 16
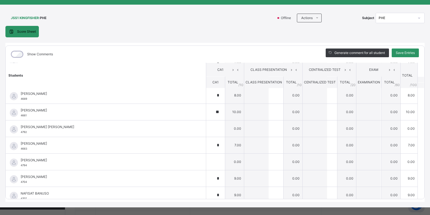
scroll to position [224, 0]
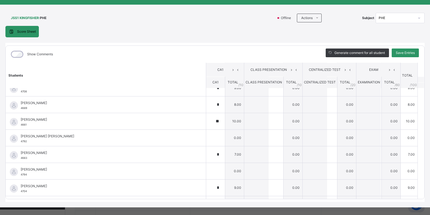
type input "*"
click at [402, 52] on span "Save Entries" at bounding box center [405, 52] width 19 height 5
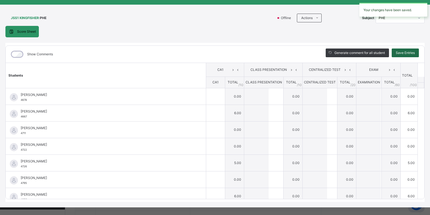
type input "*"
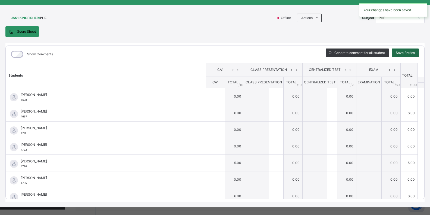
type input "*"
type input "**"
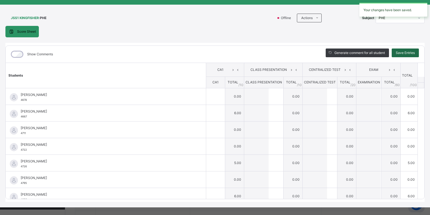
type input "*"
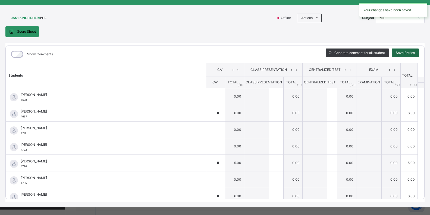
type input "*"
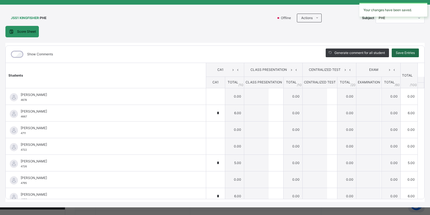
type input "*"
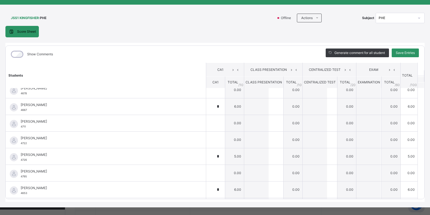
scroll to position [0, 0]
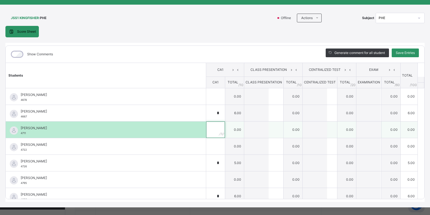
click at [209, 127] on input "text" at bounding box center [215, 129] width 19 height 16
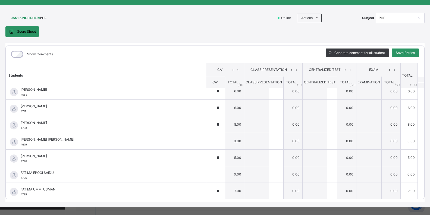
scroll to position [109, 0]
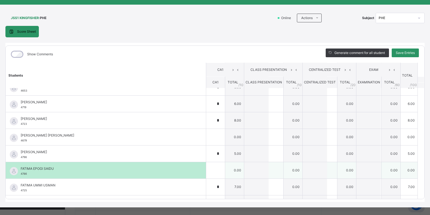
type input "*"
click at [207, 171] on input "text" at bounding box center [215, 170] width 19 height 16
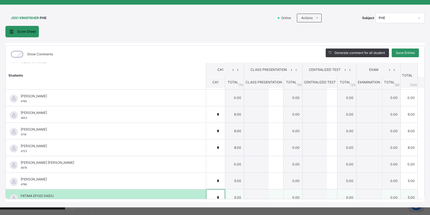
scroll to position [54, 0]
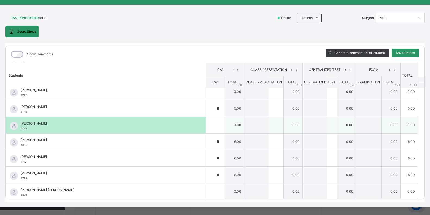
type input "*"
click at [207, 128] on input "text" at bounding box center [215, 125] width 19 height 16
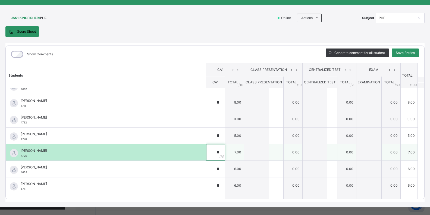
scroll to position [0, 0]
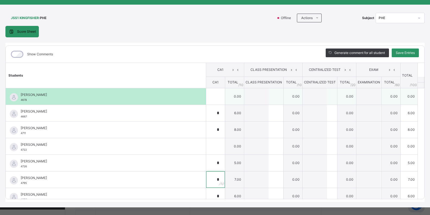
type input "*"
click at [211, 95] on div at bounding box center [215, 96] width 19 height 16
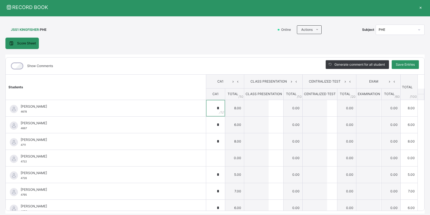
scroll to position [6, 0]
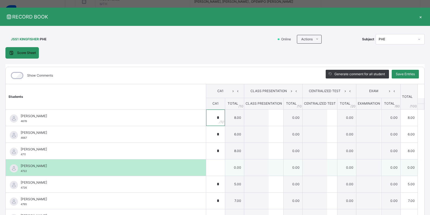
type input "*"
click at [209, 166] on input "text" at bounding box center [215, 167] width 19 height 16
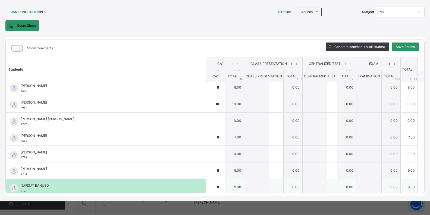
scroll to position [245, 0]
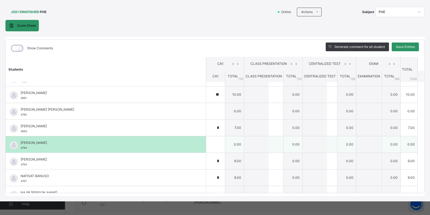
type input "*"
click at [208, 148] on input "text" at bounding box center [215, 144] width 19 height 16
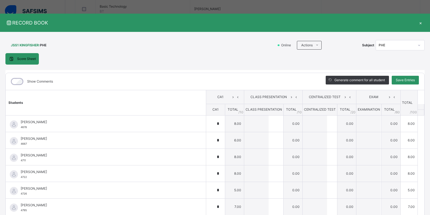
scroll to position [219, 0]
type input "*"
click at [397, 81] on span "Save Entries" at bounding box center [405, 80] width 19 height 5
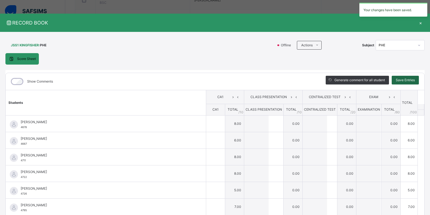
type input "*"
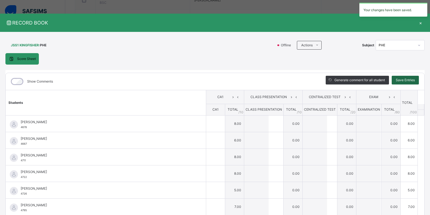
type input "*"
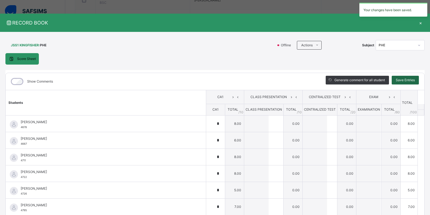
type input "*"
type input "**"
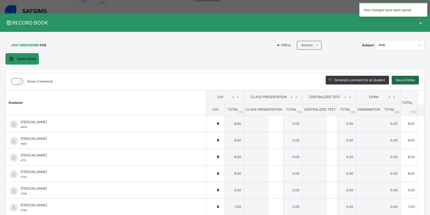
type input "*"
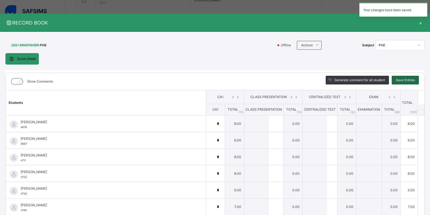
type input "*"
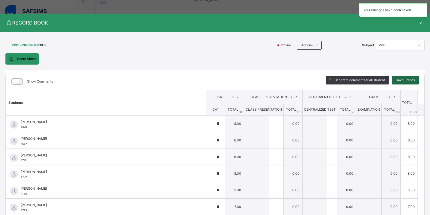
type input "*"
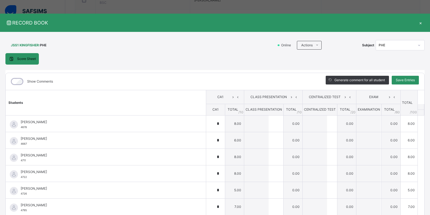
scroll to position [27, 0]
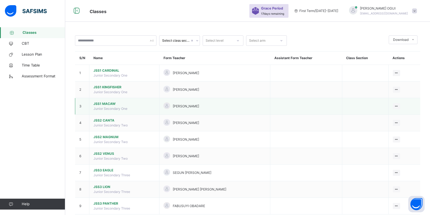
click at [116, 106] on span "JSS1 MACAW" at bounding box center [125, 103] width 62 height 5
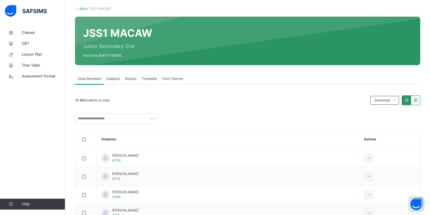
scroll to position [27, 0]
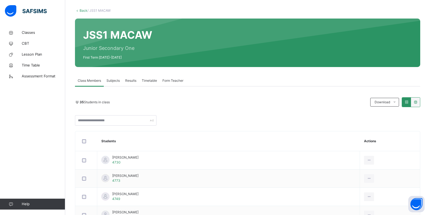
click at [116, 81] on span "Subjects" at bounding box center [113, 80] width 13 height 5
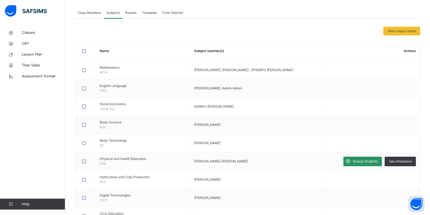
scroll to position [109, 0]
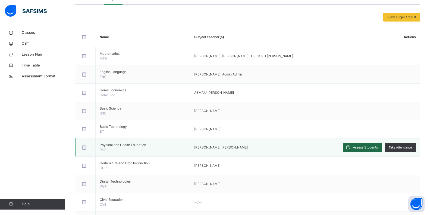
click at [361, 148] on span "Assess Students" at bounding box center [365, 147] width 25 height 5
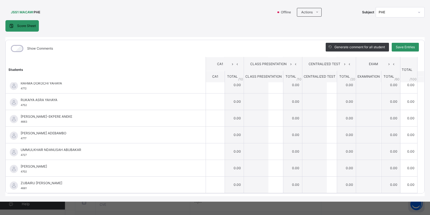
scroll to position [33, 0]
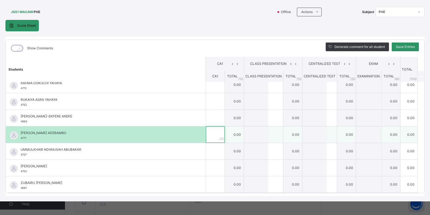
click at [211, 132] on div at bounding box center [215, 134] width 19 height 16
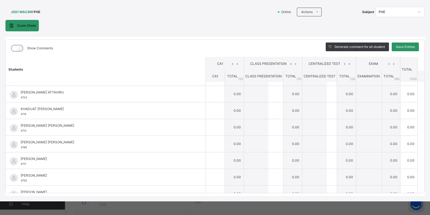
scroll to position [253, 0]
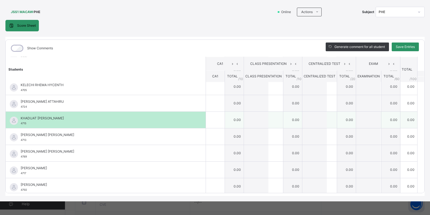
type input "*"
click at [212, 124] on div at bounding box center [215, 119] width 19 height 16
type input "*"
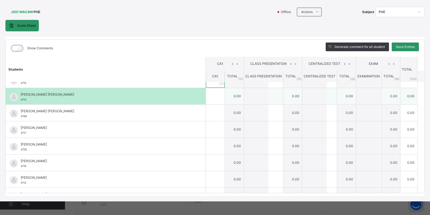
scroll to position [307, 0]
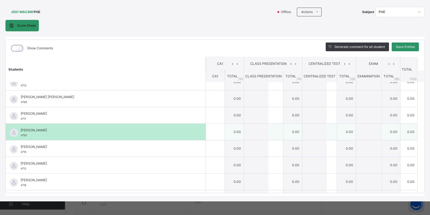
type input "*"
click at [213, 131] on div at bounding box center [215, 131] width 19 height 16
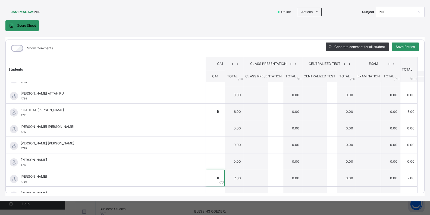
scroll to position [253, 0]
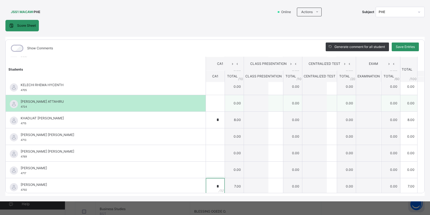
type input "*"
click at [206, 106] on input "text" at bounding box center [215, 103] width 19 height 16
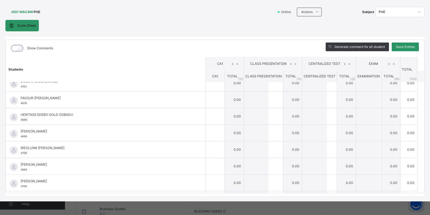
scroll to position [117, 0]
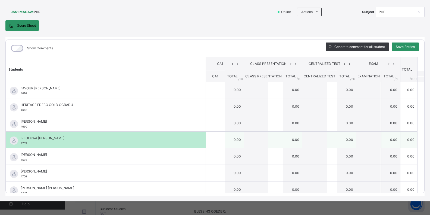
type input "*"
click at [206, 139] on input "text" at bounding box center [215, 139] width 19 height 16
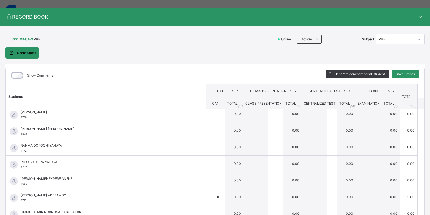
scroll to position [462, 0]
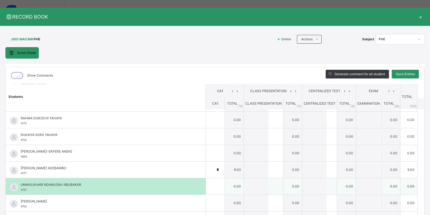
type input "*"
click at [209, 185] on input "text" at bounding box center [215, 186] width 19 height 16
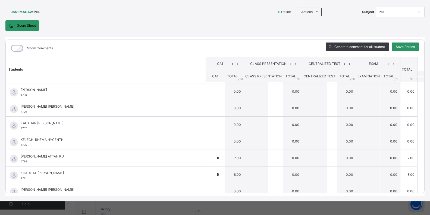
scroll to position [198, 0]
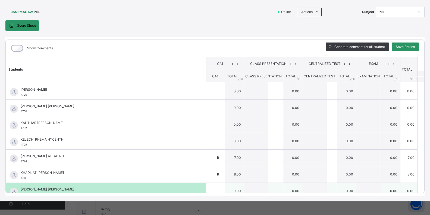
type input "*"
click at [206, 188] on input "text" at bounding box center [215, 190] width 19 height 16
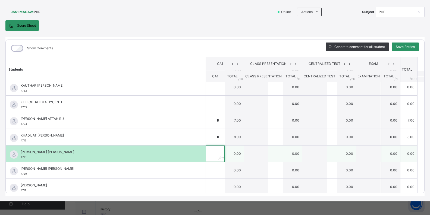
scroll to position [253, 0]
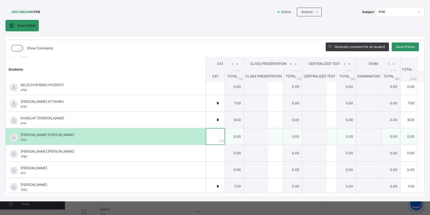
type input "*"
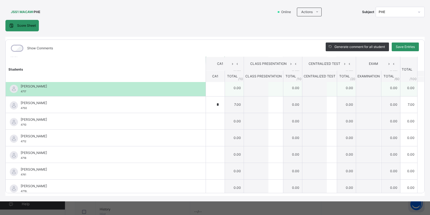
scroll to position [361, 0]
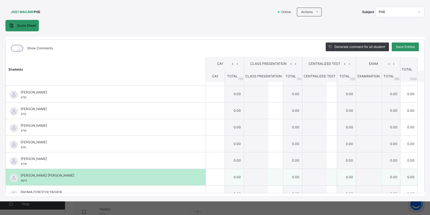
type input "*"
click at [212, 175] on div at bounding box center [215, 177] width 19 height 16
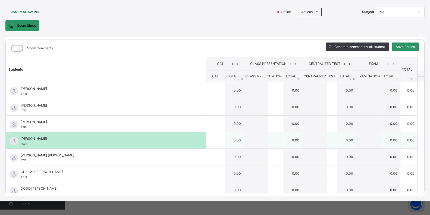
scroll to position [6, 0]
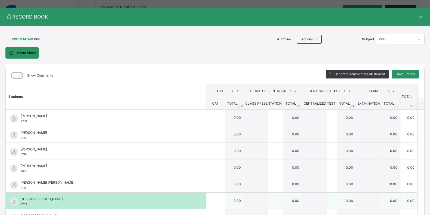
type input "*"
click at [206, 199] on input "text" at bounding box center [215, 200] width 19 height 16
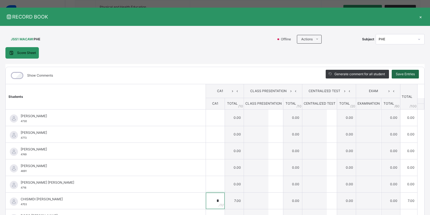
type input "*"
click at [410, 77] on div "Save Entries" at bounding box center [405, 74] width 27 height 9
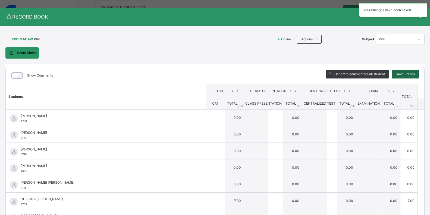
type input "*"
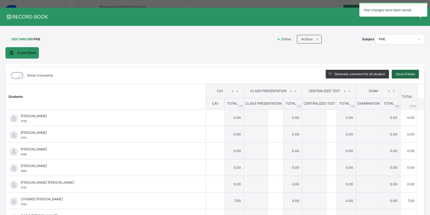
type input "*"
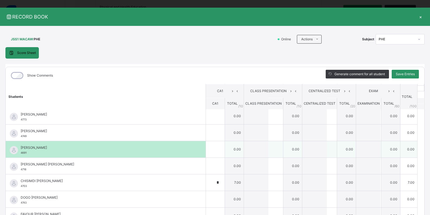
scroll to position [27, 0]
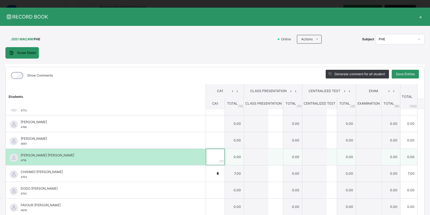
click at [208, 161] on input "text" at bounding box center [215, 156] width 19 height 16
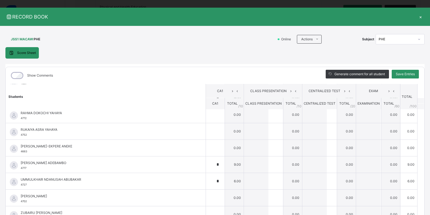
scroll to position [470, 0]
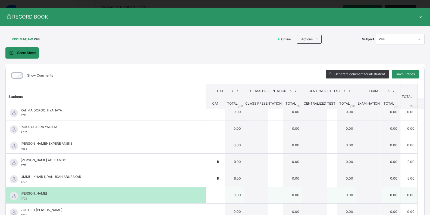
type input "*"
click at [206, 192] on input "text" at bounding box center [215, 195] width 19 height 16
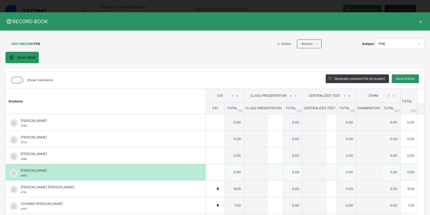
scroll to position [0, 0]
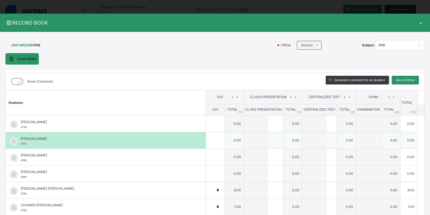
type input "**"
click at [208, 144] on input "text" at bounding box center [215, 140] width 19 height 16
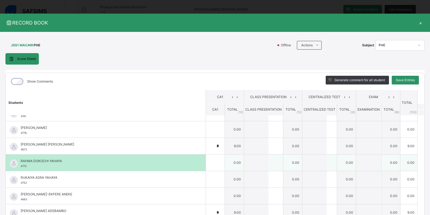
scroll to position [435, 0]
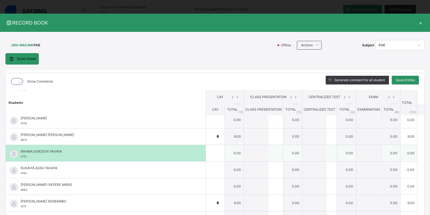
type input "*"
click at [206, 157] on input "text" at bounding box center [215, 153] width 19 height 16
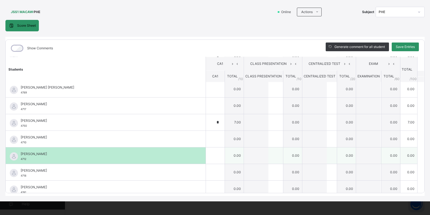
scroll to position [280, 0]
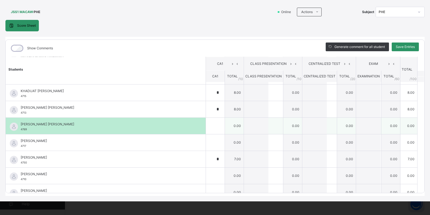
type input "*"
click at [208, 131] on input "text" at bounding box center [215, 125] width 19 height 16
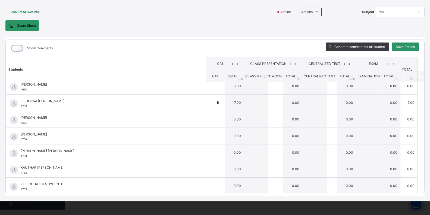
scroll to position [163, 0]
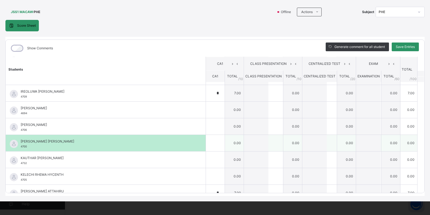
type input "*"
click at [214, 143] on div at bounding box center [215, 143] width 19 height 16
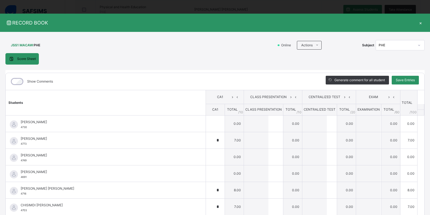
scroll to position [27, 0]
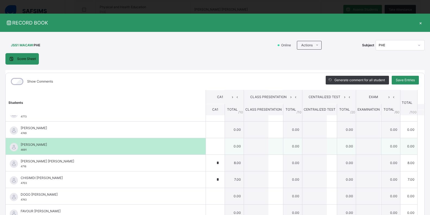
type input "*"
click at [213, 145] on div at bounding box center [215, 146] width 19 height 16
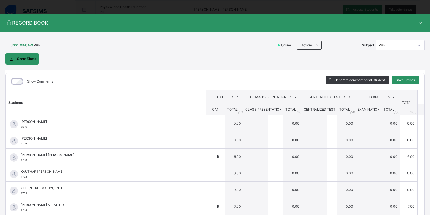
scroll to position [190, 0]
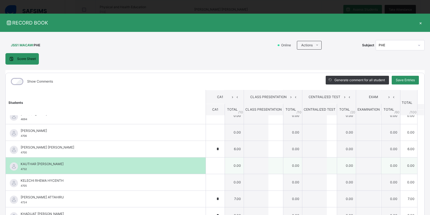
type input "*"
click at [215, 166] on div at bounding box center [215, 165] width 19 height 16
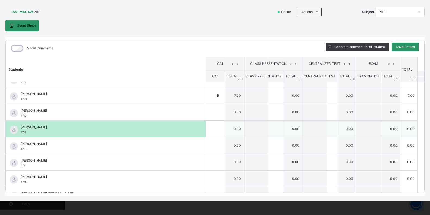
scroll to position [334, 0]
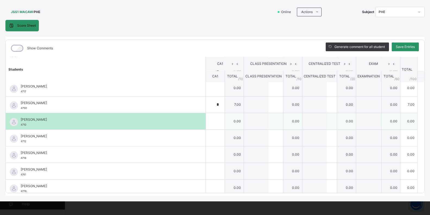
type input "*"
click at [212, 124] on div at bounding box center [215, 121] width 19 height 16
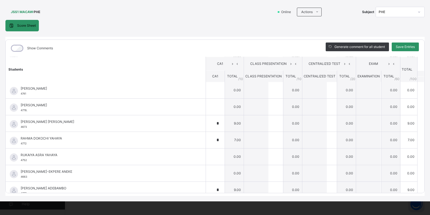
scroll to position [416, 0]
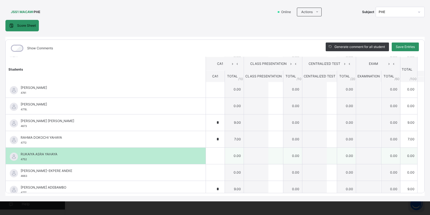
type input "*"
click at [209, 154] on input "text" at bounding box center [215, 155] width 19 height 16
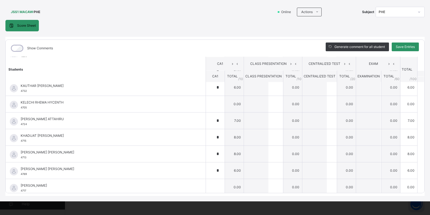
scroll to position [225, 0]
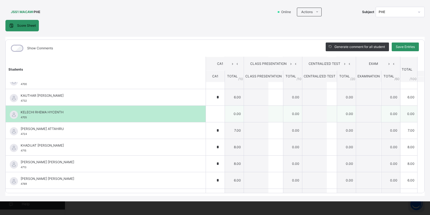
type input "*"
click at [213, 113] on div at bounding box center [215, 114] width 19 height 16
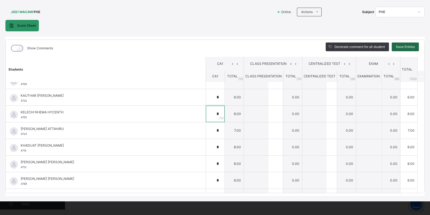
type input "*"
click at [402, 50] on div "Save Entries" at bounding box center [405, 46] width 27 height 9
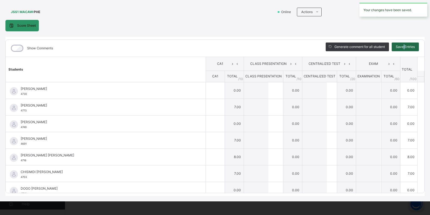
type input "*"
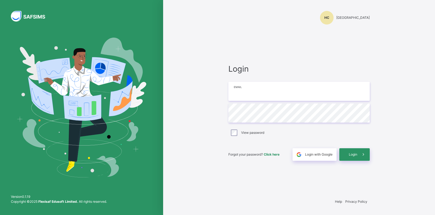
click at [283, 89] on input "email" at bounding box center [298, 91] width 141 height 19
click at [350, 158] on div "Login" at bounding box center [354, 154] width 30 height 13
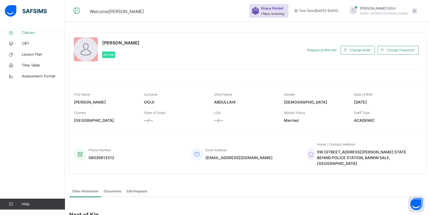
click at [34, 33] on span "Classes" at bounding box center [44, 32] width 44 height 5
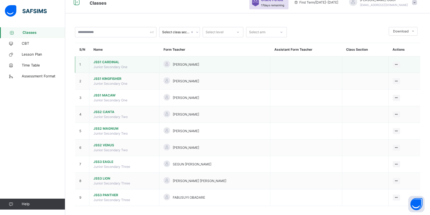
scroll to position [13, 0]
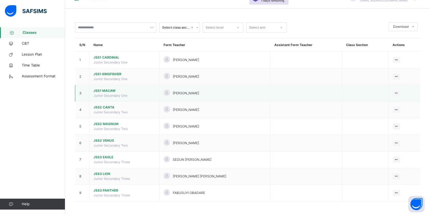
click at [113, 91] on span "JSS1 MACAW" at bounding box center [125, 90] width 62 height 5
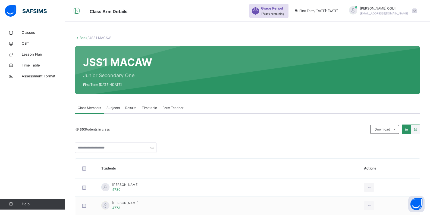
click at [115, 106] on span "Subjects" at bounding box center [113, 107] width 13 height 5
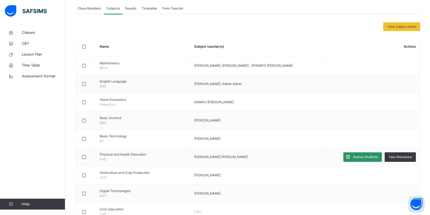
scroll to position [109, 0]
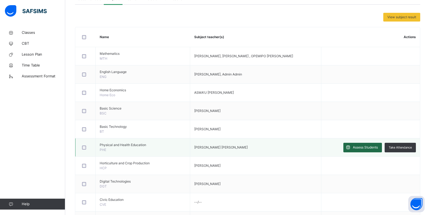
click at [362, 147] on span "Assess Students" at bounding box center [365, 147] width 25 height 5
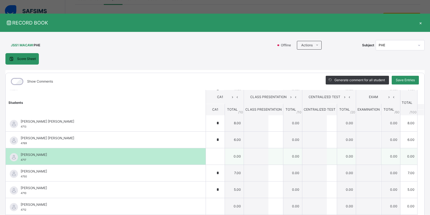
scroll to position [272, 0]
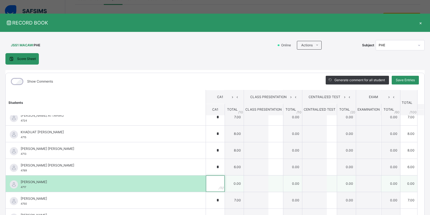
click at [208, 183] on input "text" at bounding box center [215, 183] width 19 height 16
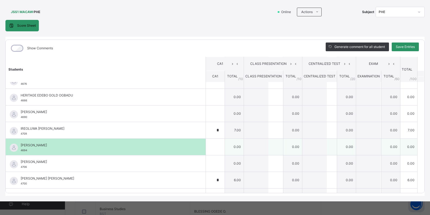
scroll to position [117, 0]
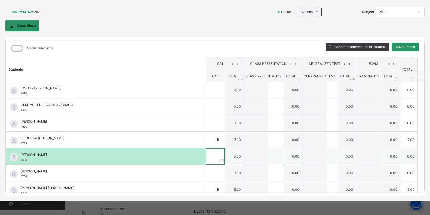
click at [210, 153] on input "text" at bounding box center [215, 156] width 19 height 16
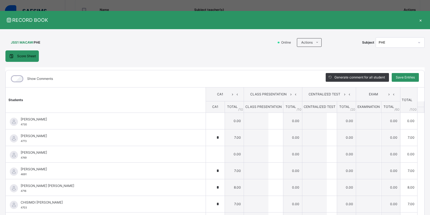
scroll to position [0, 0]
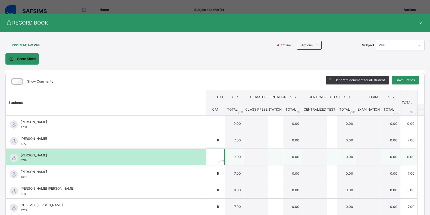
click at [206, 155] on input "text" at bounding box center [215, 156] width 19 height 16
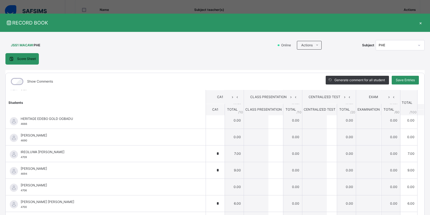
scroll to position [163, 0]
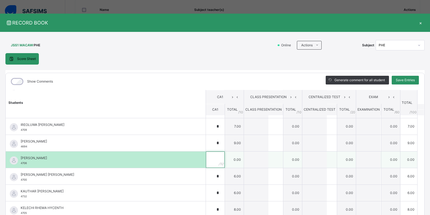
click at [206, 158] on input "text" at bounding box center [215, 159] width 19 height 16
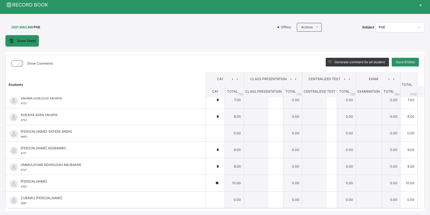
scroll to position [27, 0]
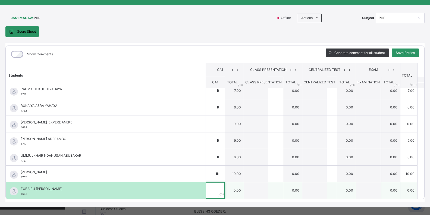
click at [211, 187] on div at bounding box center [215, 190] width 19 height 16
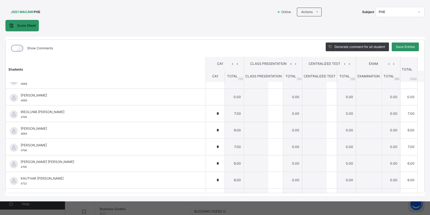
scroll to position [89, 0]
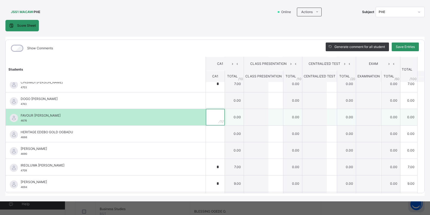
click at [214, 116] on div at bounding box center [215, 117] width 19 height 16
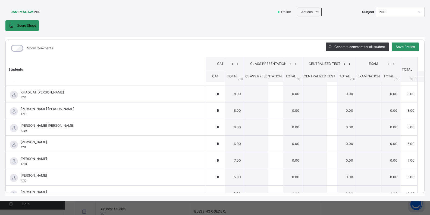
scroll to position [280, 0]
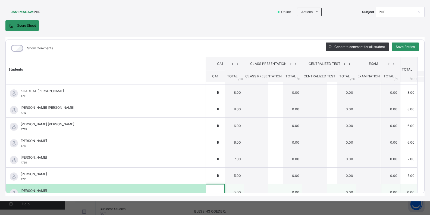
click at [213, 187] on div at bounding box center [215, 192] width 19 height 16
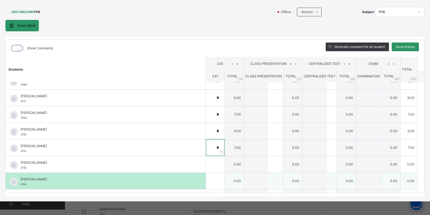
scroll to position [336, 0]
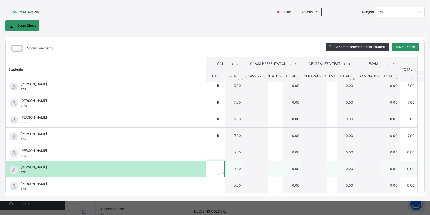
click at [212, 173] on div at bounding box center [215, 168] width 19 height 16
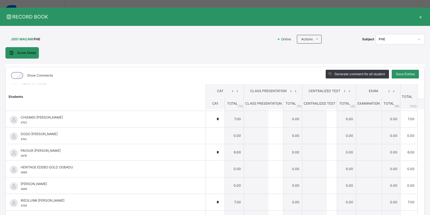
scroll to position [109, 0]
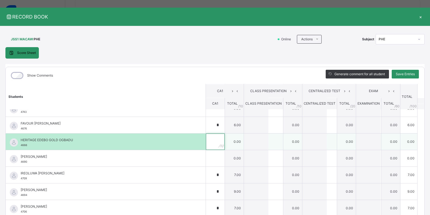
click at [206, 141] on input "text" at bounding box center [215, 141] width 19 height 16
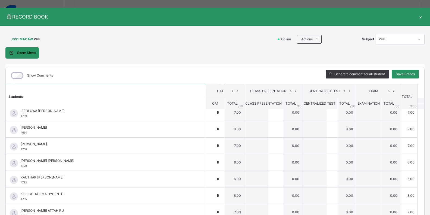
scroll to position [144, 0]
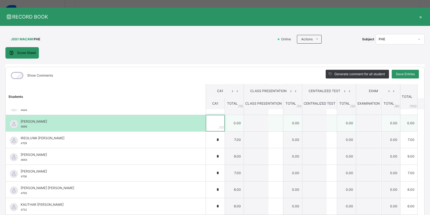
click at [215, 125] on div at bounding box center [215, 123] width 19 height 16
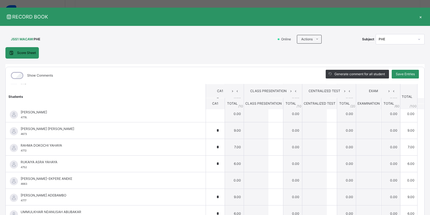
scroll to position [462, 0]
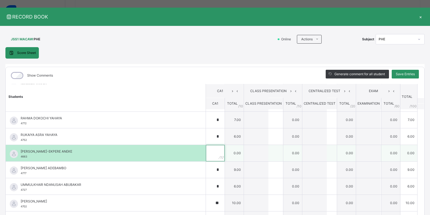
click at [209, 153] on input "text" at bounding box center [215, 153] width 19 height 16
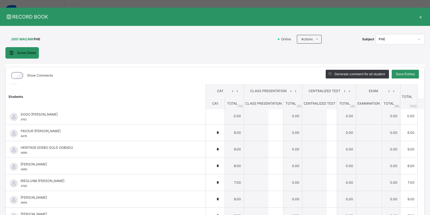
scroll to position [89, 0]
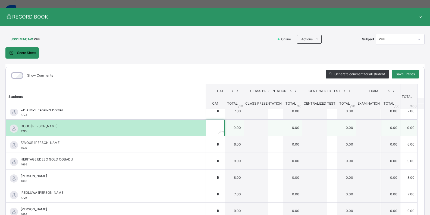
click at [206, 126] on input "text" at bounding box center [215, 127] width 19 height 16
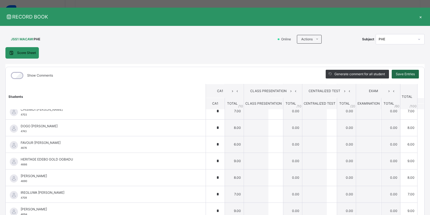
click at [403, 72] on span "Save Entries" at bounding box center [405, 74] width 19 height 5
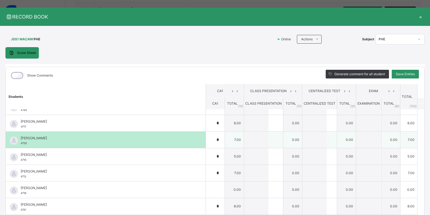
scroll to position [354, 0]
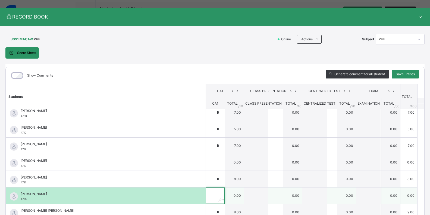
click at [208, 199] on input "text" at bounding box center [215, 195] width 19 height 16
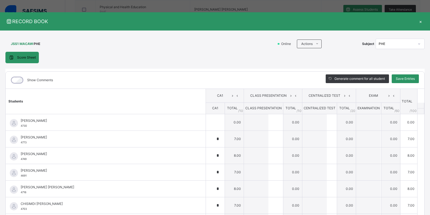
scroll to position [0, 0]
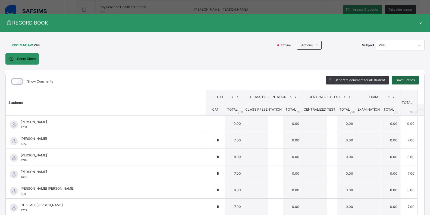
click at [412, 77] on div "Save Entries" at bounding box center [405, 80] width 27 height 9
click at [402, 79] on span "Save Entries" at bounding box center [405, 80] width 19 height 5
drag, startPoint x: 212, startPoint y: 51, endPoint x: 208, endPoint y: 48, distance: 4.6
click at [212, 50] on div "JSS1 MACAW : PHE Online Actions Download Empty Score Sheet Upload/map score she…" at bounding box center [215, 45] width 420 height 16
